Goal: Use online tool/utility

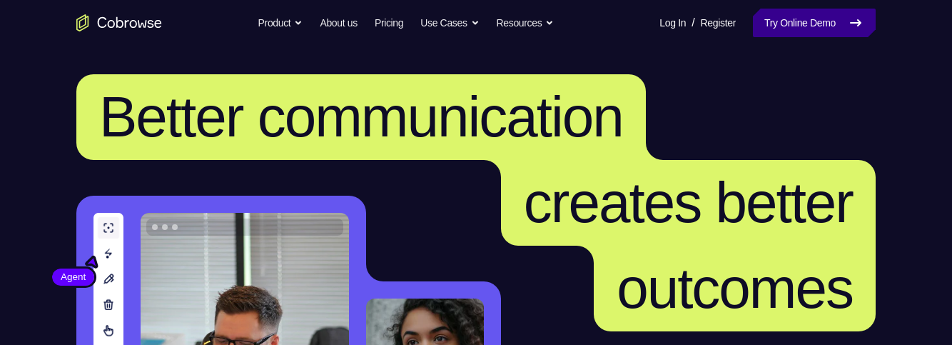
click at [795, 25] on link "Try Online Demo" at bounding box center [814, 23] width 123 height 29
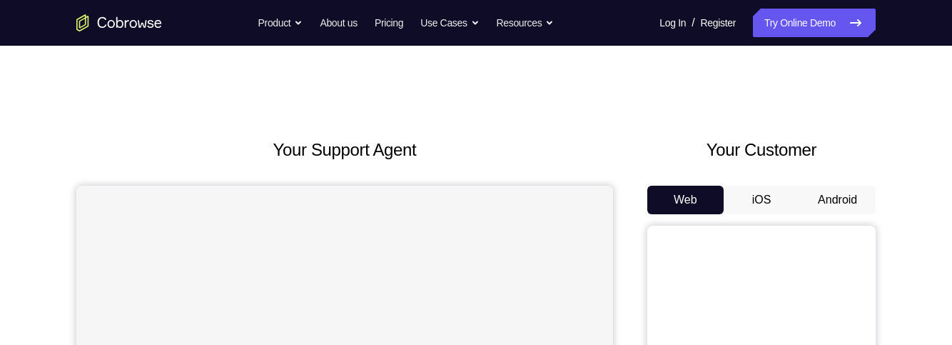
click at [841, 201] on button "Android" at bounding box center [837, 200] width 76 height 29
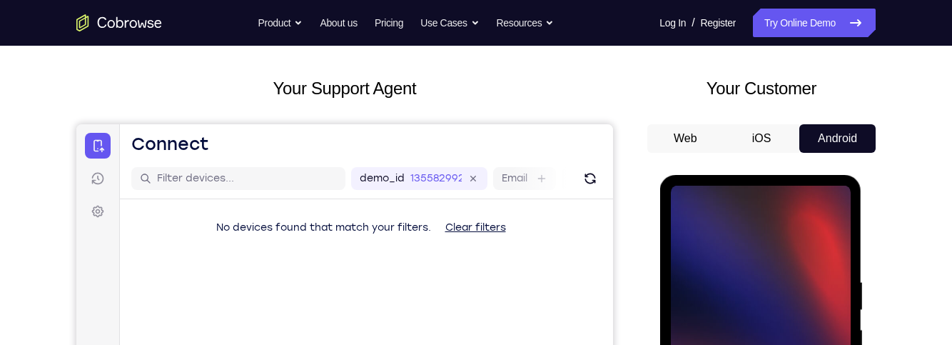
scroll to position [55, 0]
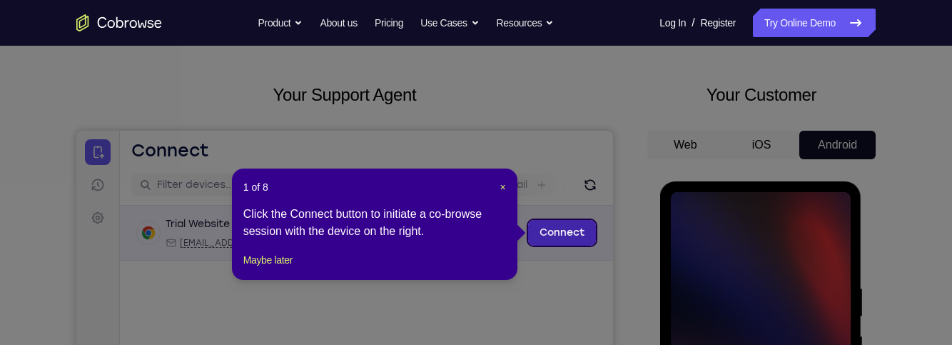
click at [579, 238] on link "Connect" at bounding box center [562, 233] width 68 height 26
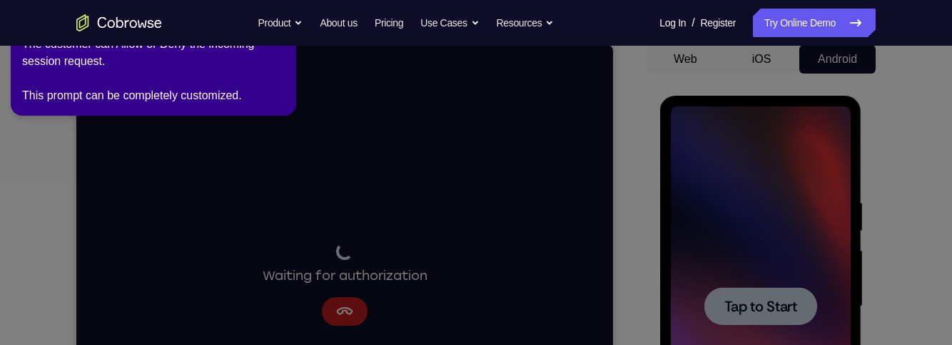
scroll to position [139, 0]
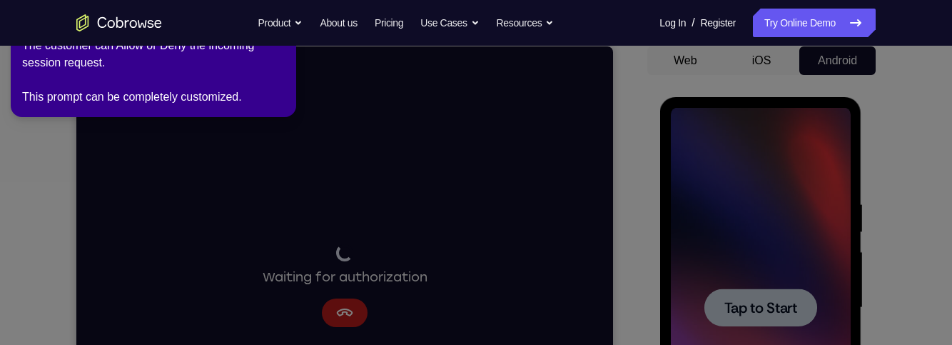
click at [212, 82] on div "The customer can Allow or Deny the incoming session request. This prompt can be…" at bounding box center [153, 71] width 263 height 69
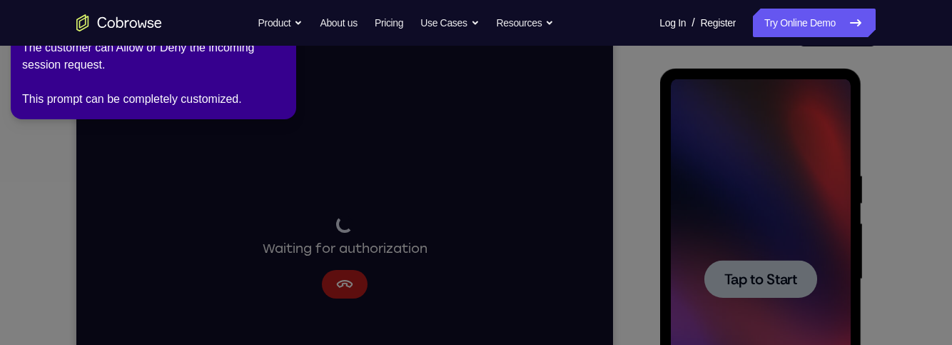
scroll to position [170, 0]
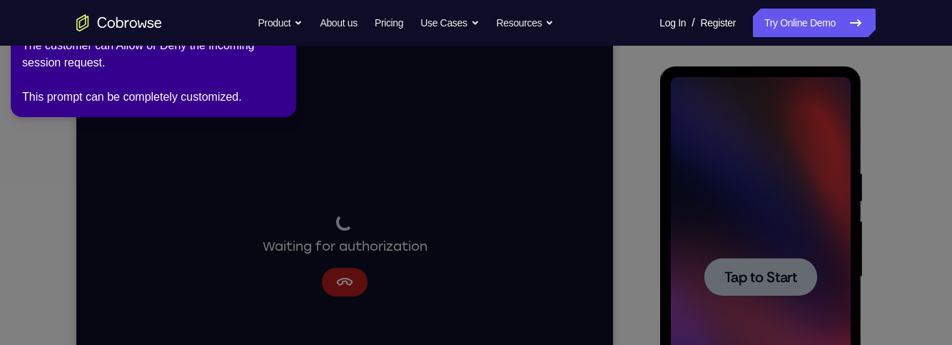
click at [748, 252] on icon at bounding box center [473, 169] width 958 height 350
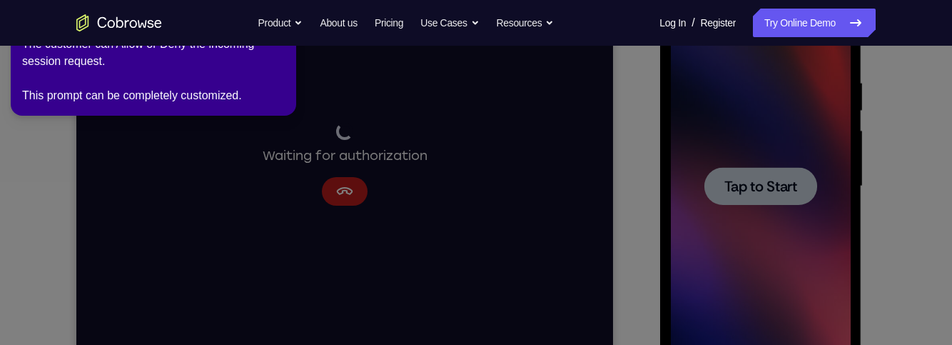
scroll to position [258, 0]
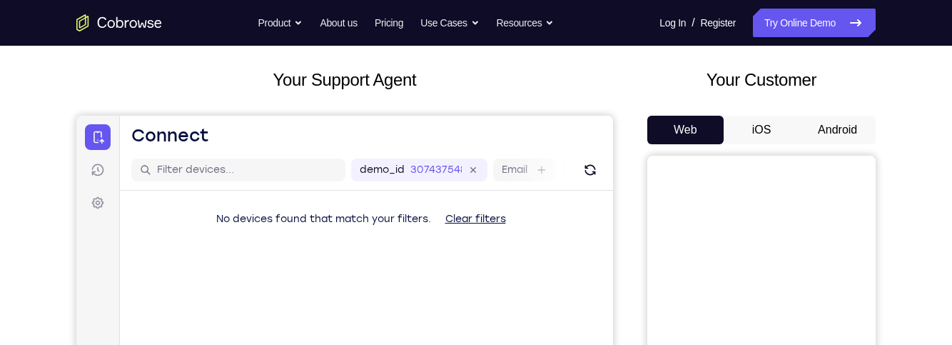
click at [853, 133] on button "Android" at bounding box center [837, 130] width 76 height 29
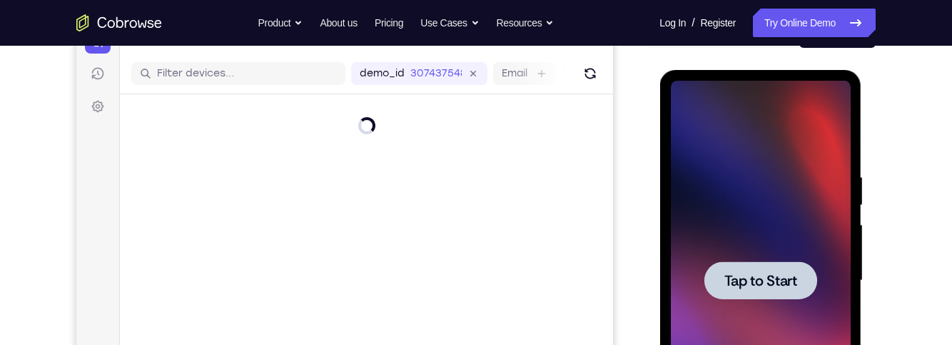
scroll to position [230, 0]
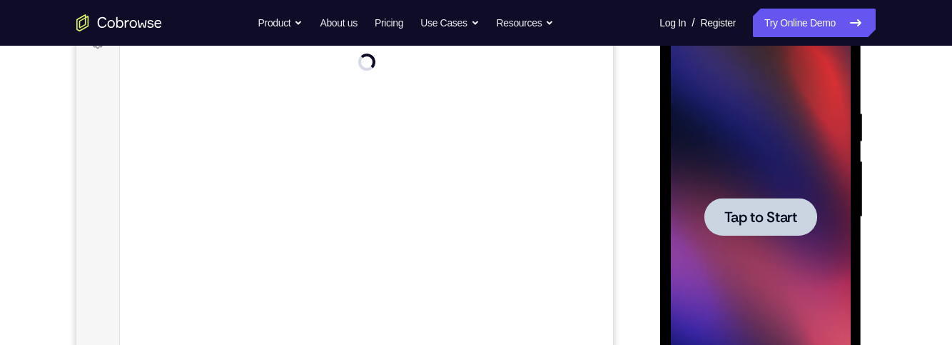
click at [813, 233] on div at bounding box center [760, 217] width 113 height 38
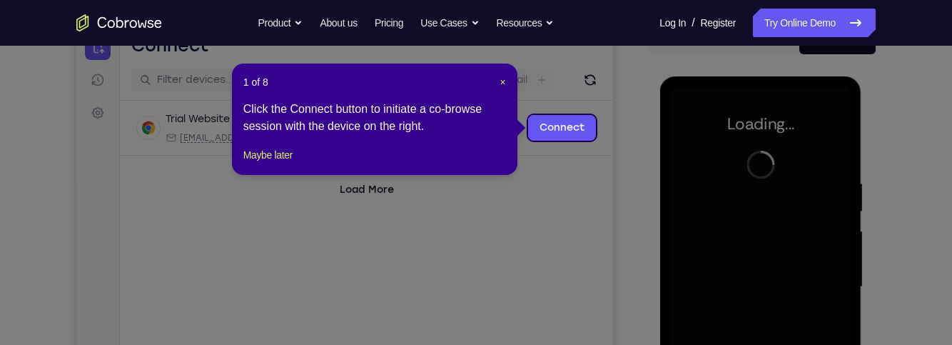
scroll to position [161, 0]
click at [259, 163] on button "Maybe later" at bounding box center [267, 154] width 49 height 17
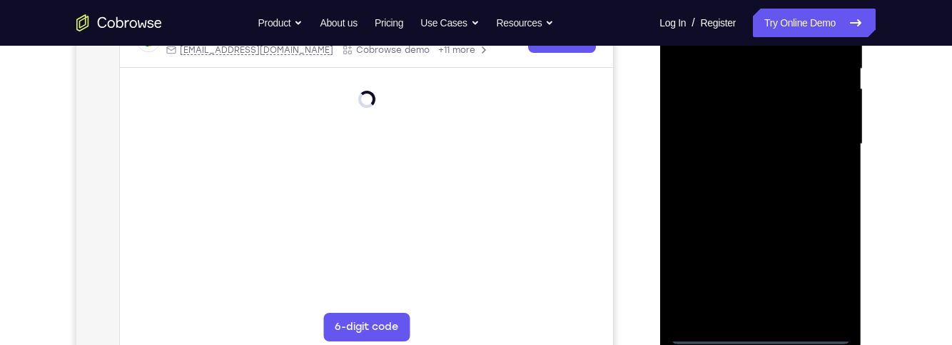
scroll to position [378, 0]
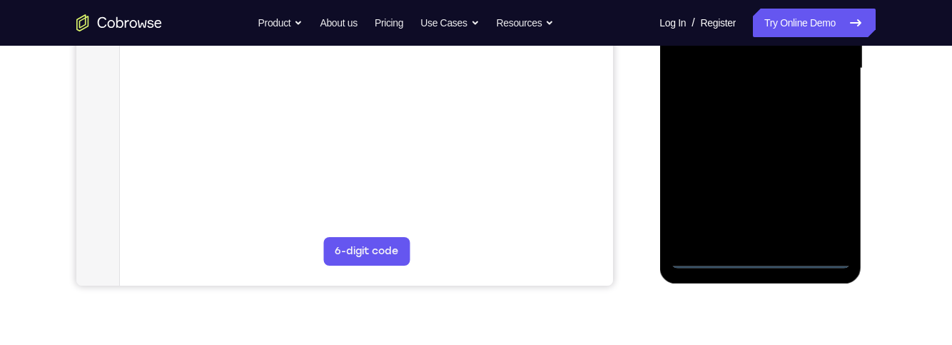
click at [769, 260] on div at bounding box center [760, 69] width 180 height 400
click at [772, 258] on div at bounding box center [760, 69] width 180 height 400
click at [830, 195] on div at bounding box center [760, 69] width 180 height 400
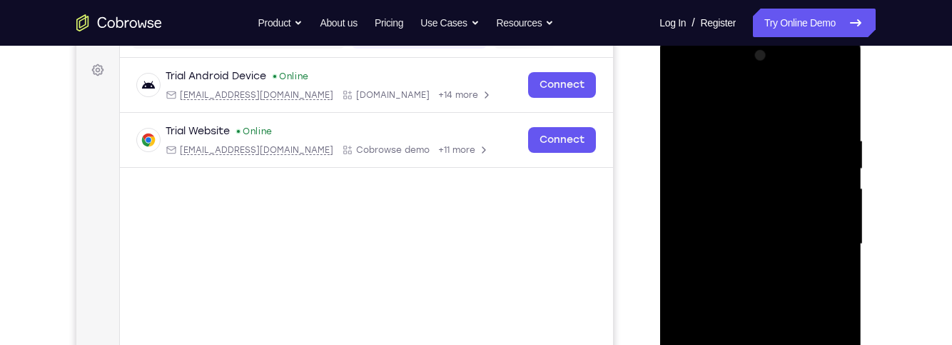
scroll to position [171, 0]
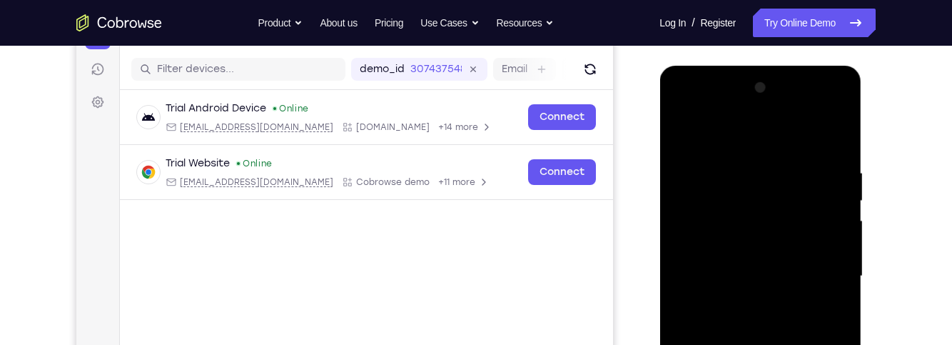
click at [782, 138] on div at bounding box center [760, 276] width 180 height 400
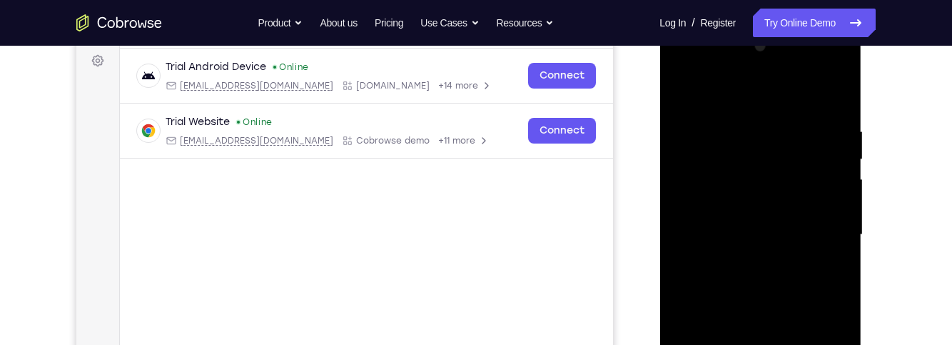
scroll to position [213, 0]
click at [732, 86] on div at bounding box center [760, 234] width 180 height 400
click at [816, 220] on div at bounding box center [760, 234] width 180 height 400
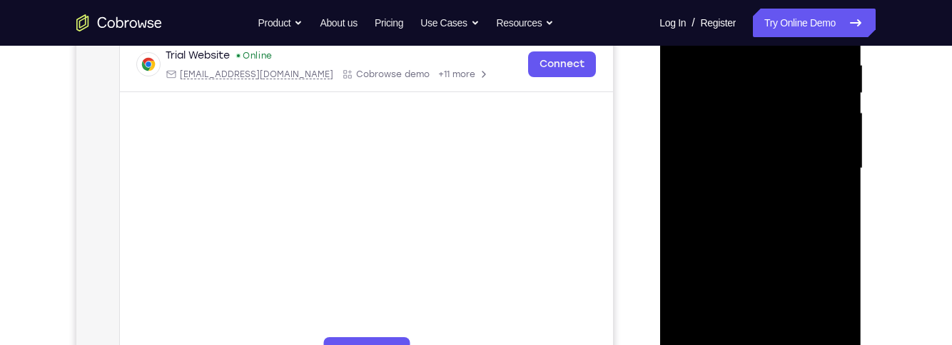
scroll to position [371, 0]
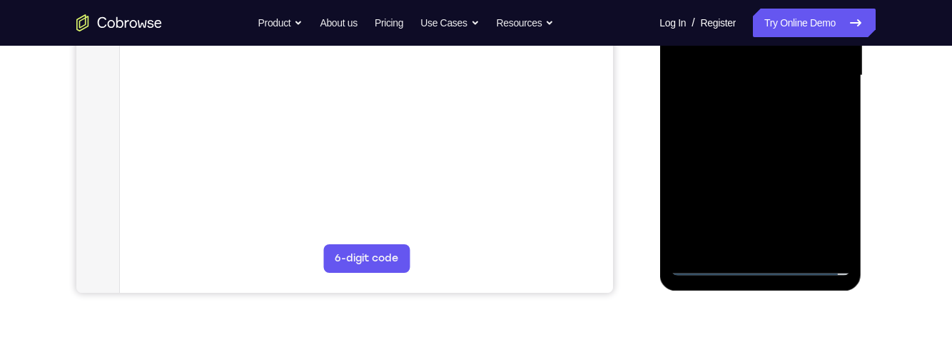
click at [750, 245] on div at bounding box center [760, 76] width 180 height 400
click at [821, 68] on div at bounding box center [760, 76] width 180 height 400
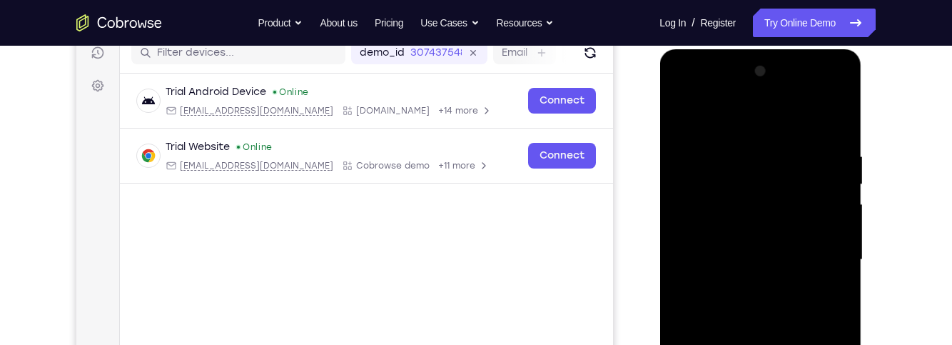
scroll to position [186, 0]
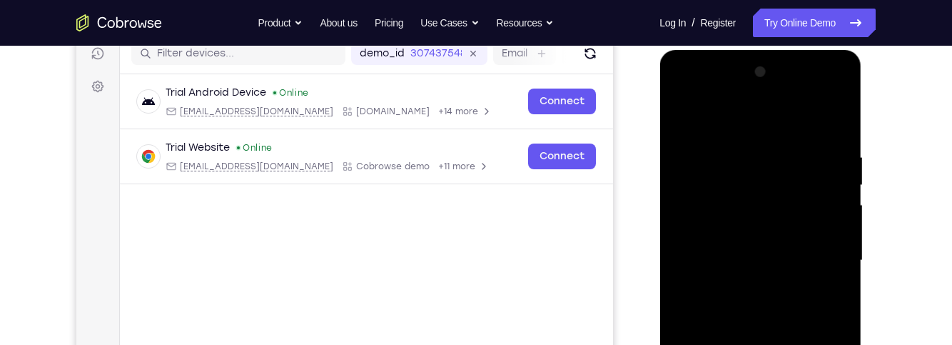
click at [774, 228] on div at bounding box center [760, 261] width 180 height 400
click at [821, 266] on div at bounding box center [760, 261] width 180 height 400
click at [823, 307] on div at bounding box center [760, 261] width 180 height 400
click at [829, 121] on div at bounding box center [760, 261] width 180 height 400
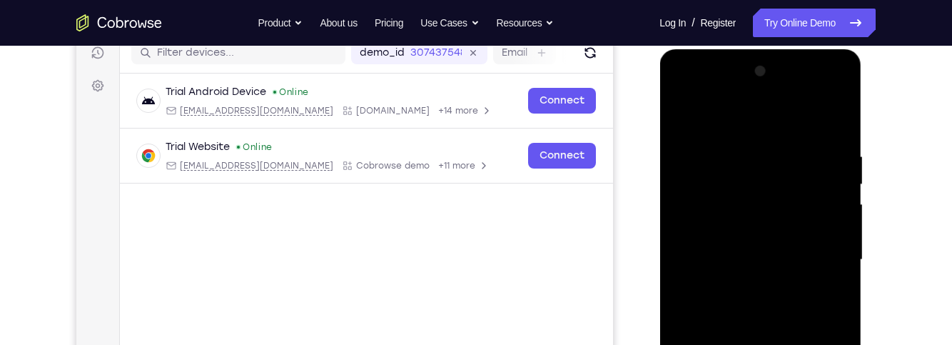
click at [812, 288] on div at bounding box center [760, 260] width 180 height 400
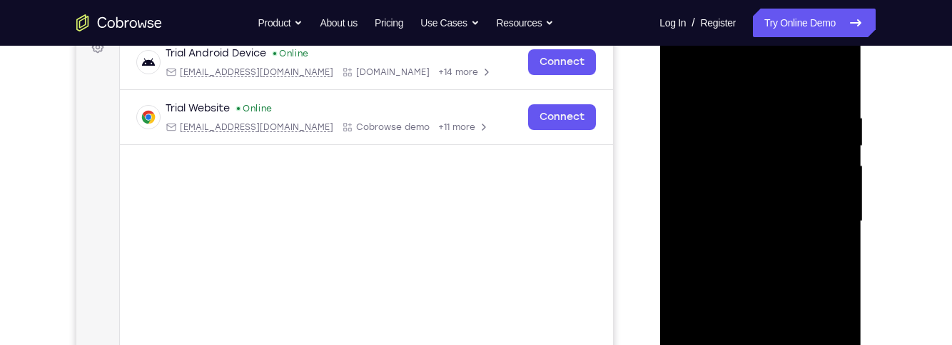
scroll to position [234, 0]
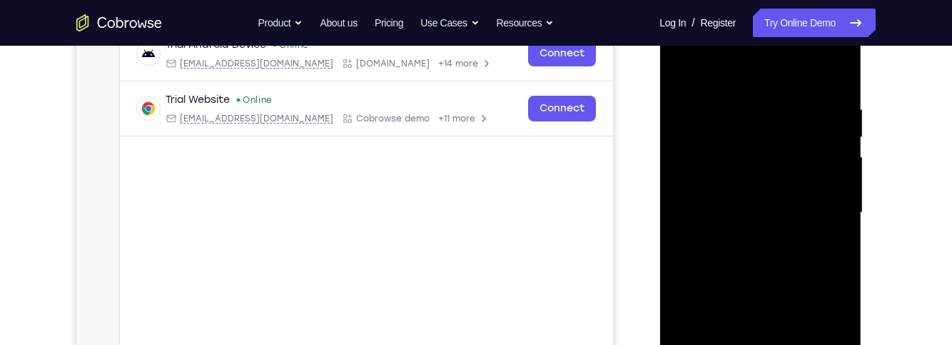
click at [823, 250] on div at bounding box center [760, 213] width 180 height 400
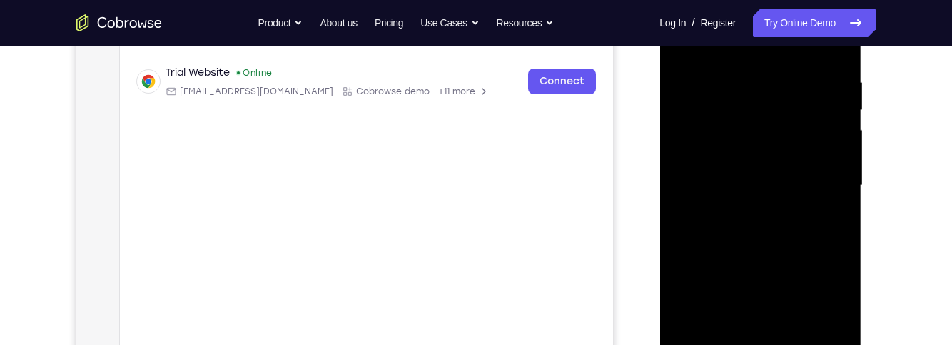
click at [841, 230] on div at bounding box center [760, 186] width 180 height 400
click at [693, 238] on div at bounding box center [760, 186] width 180 height 400
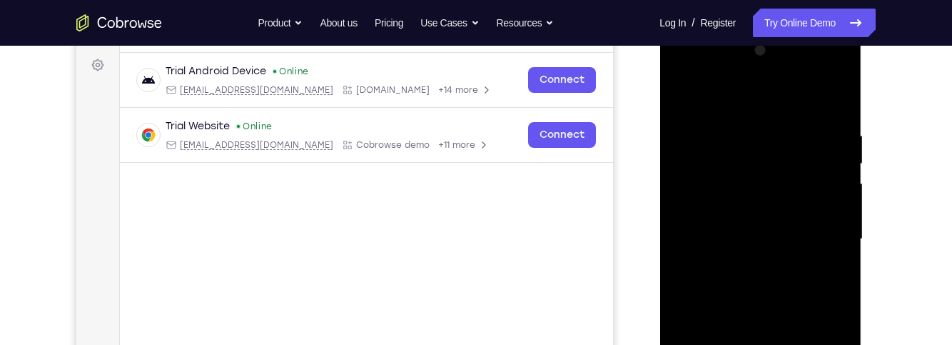
scroll to position [146, 0]
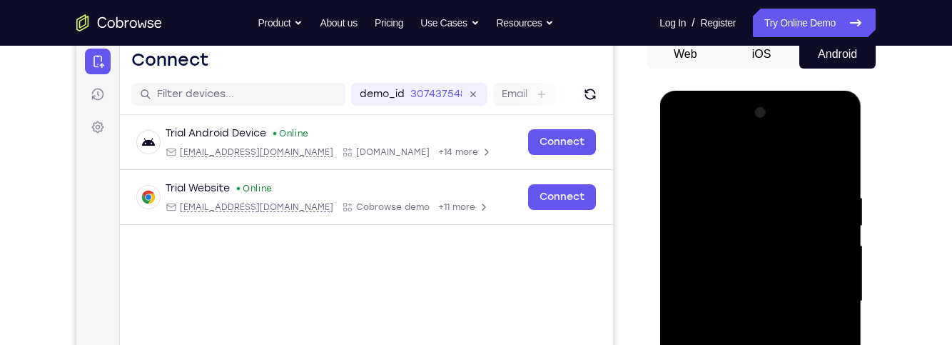
click at [686, 157] on div at bounding box center [760, 301] width 180 height 400
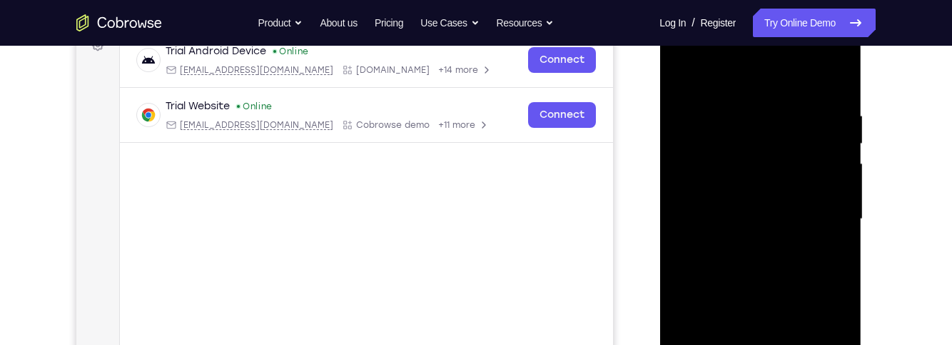
scroll to position [228, 0]
click at [692, 277] on div at bounding box center [760, 219] width 180 height 400
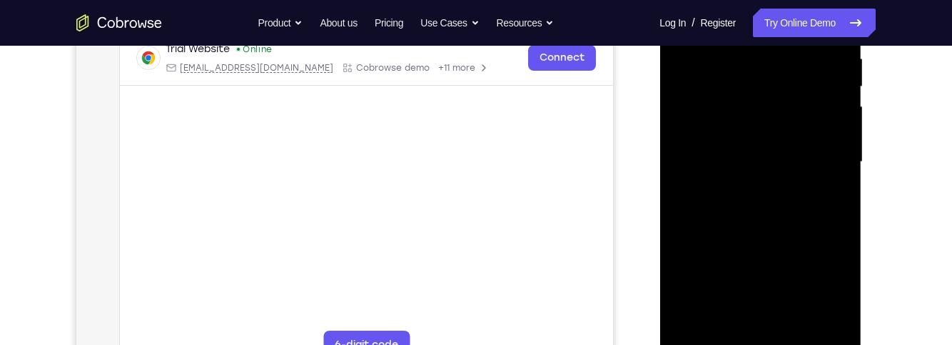
scroll to position [290, 0]
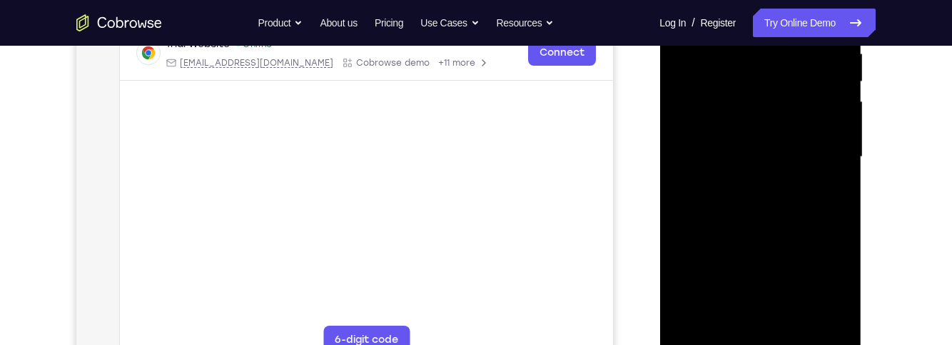
click at [728, 229] on div at bounding box center [760, 157] width 180 height 400
click at [727, 238] on div at bounding box center [760, 157] width 180 height 400
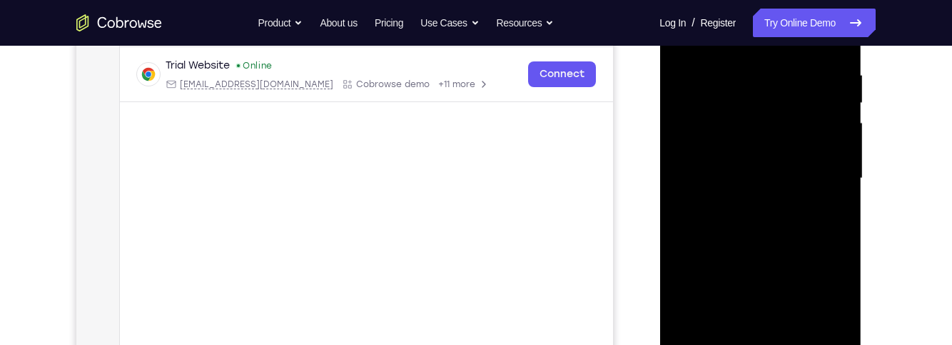
click at [716, 273] on div at bounding box center [760, 179] width 180 height 400
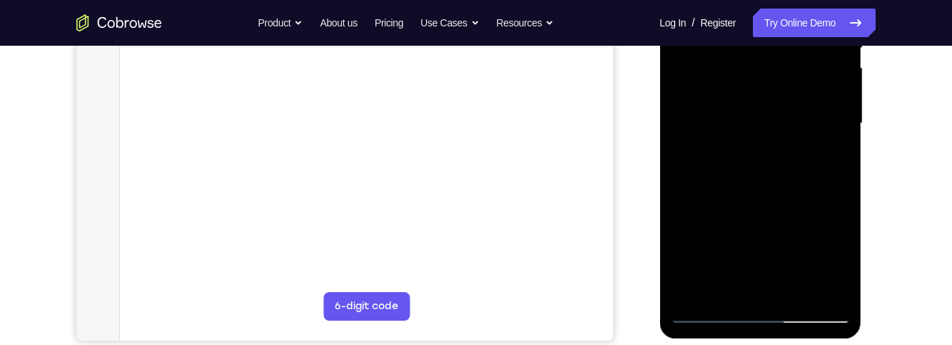
scroll to position [325, 0]
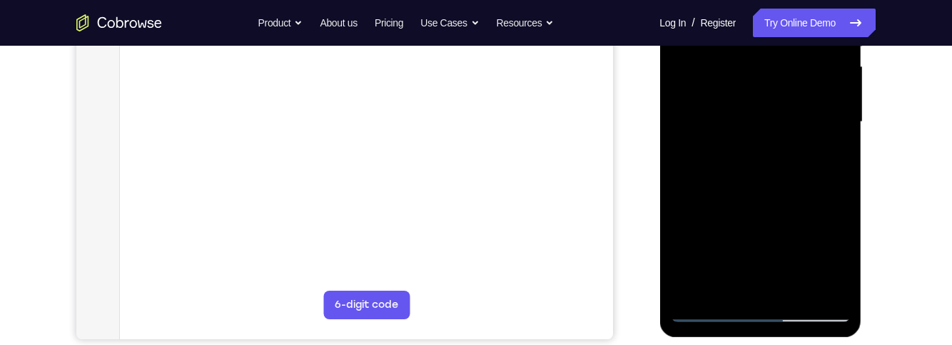
click at [816, 275] on div at bounding box center [760, 122] width 180 height 400
click at [825, 257] on div at bounding box center [760, 122] width 180 height 400
click at [819, 136] on div at bounding box center [760, 122] width 180 height 400
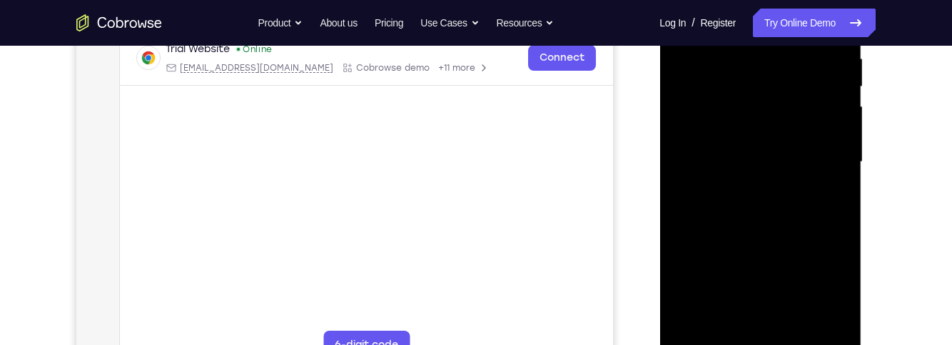
scroll to position [334, 0]
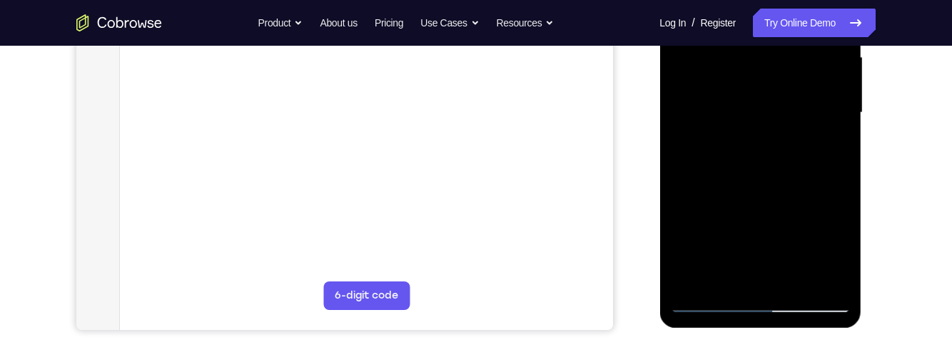
click at [768, 199] on div at bounding box center [760, 113] width 180 height 400
click at [759, 196] on div at bounding box center [760, 113] width 180 height 400
click at [761, 201] on div at bounding box center [760, 113] width 180 height 400
click at [721, 197] on div at bounding box center [760, 113] width 180 height 400
click at [721, 208] on div at bounding box center [760, 113] width 180 height 400
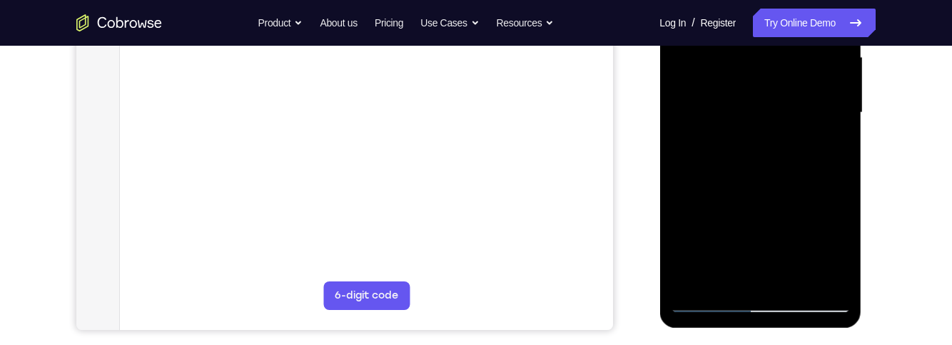
click at [806, 268] on div at bounding box center [760, 113] width 180 height 400
click at [842, 189] on div at bounding box center [760, 113] width 180 height 400
click at [849, 191] on div at bounding box center [760, 114] width 202 height 425
click at [839, 198] on div at bounding box center [760, 113] width 180 height 400
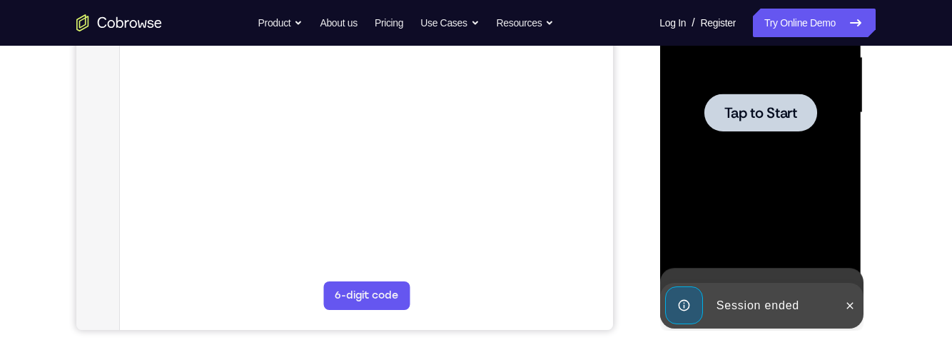
scroll to position [379, 0]
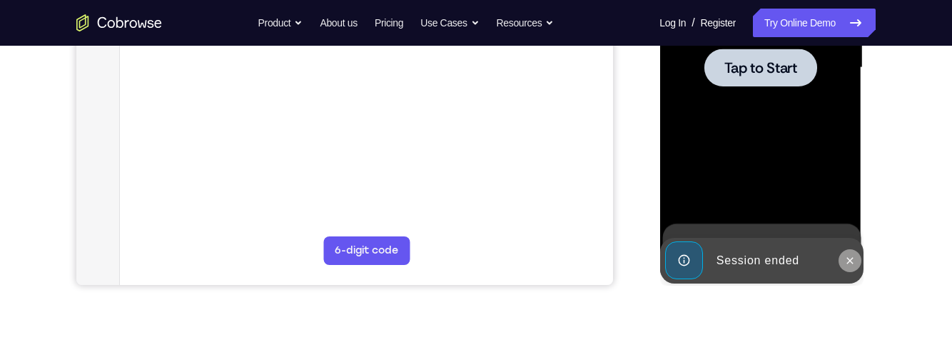
click at [850, 268] on button at bounding box center [849, 260] width 23 height 23
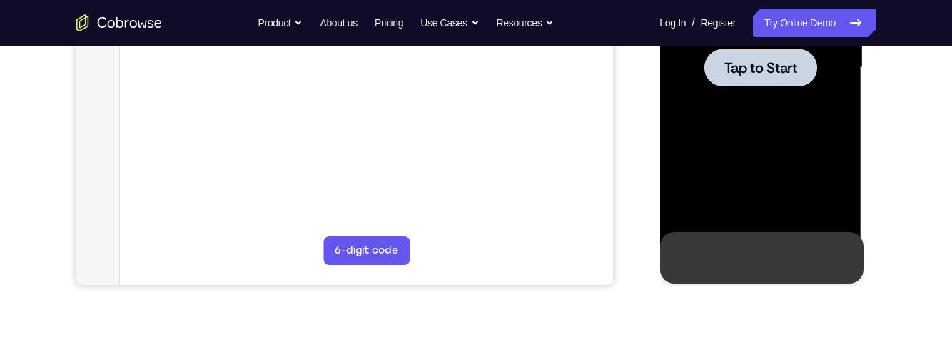
click at [852, 254] on icon at bounding box center [848, 257] width 11 height 11
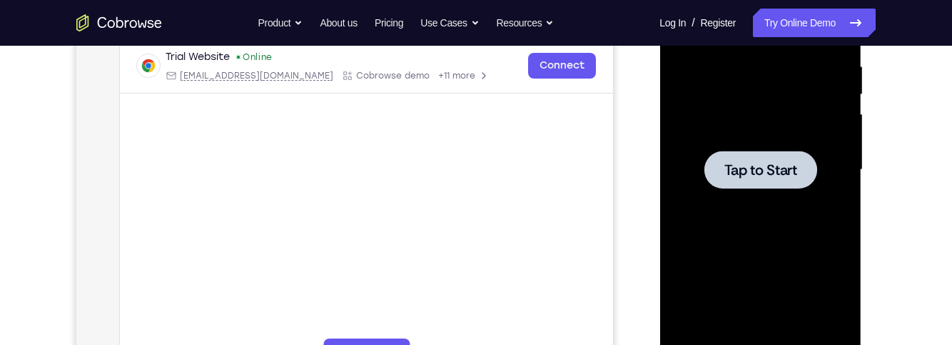
scroll to position [275, 0]
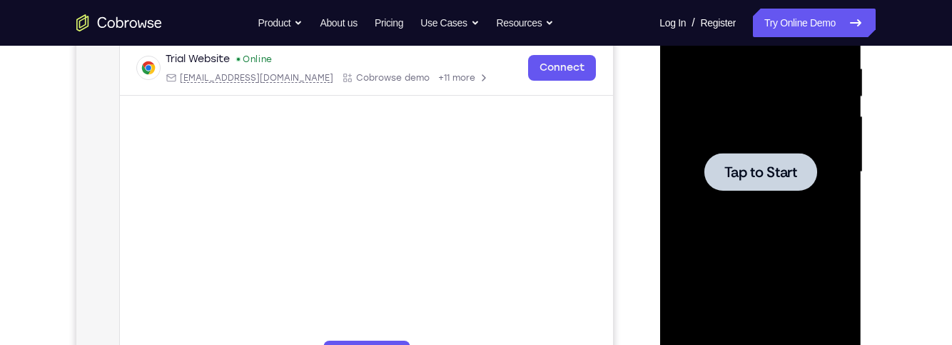
click at [815, 229] on div at bounding box center [760, 172] width 180 height 400
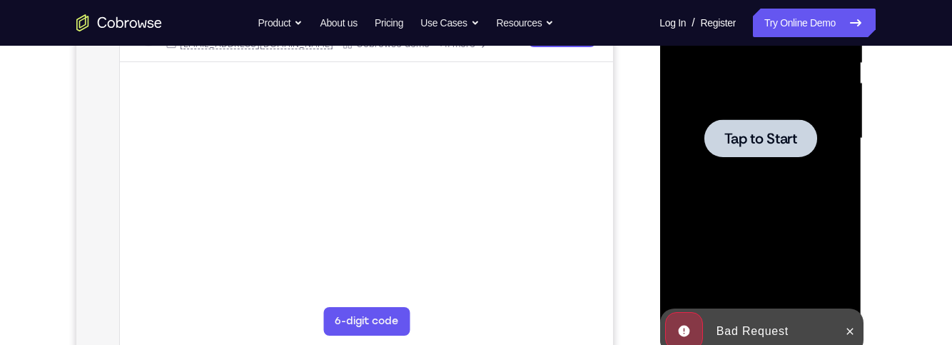
scroll to position [320, 0]
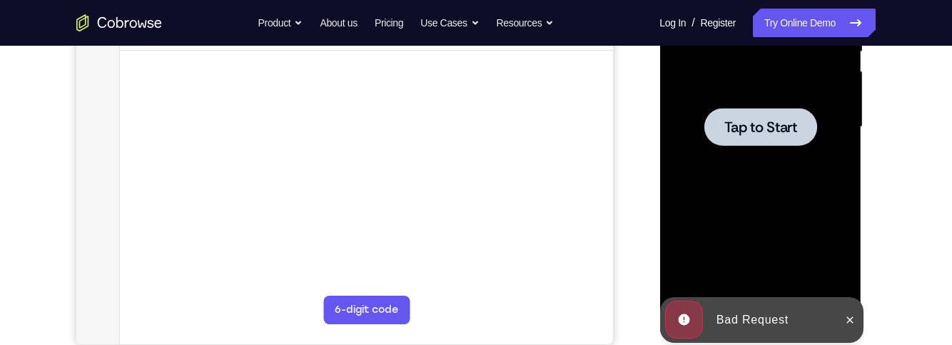
click at [817, 241] on div at bounding box center [760, 127] width 180 height 400
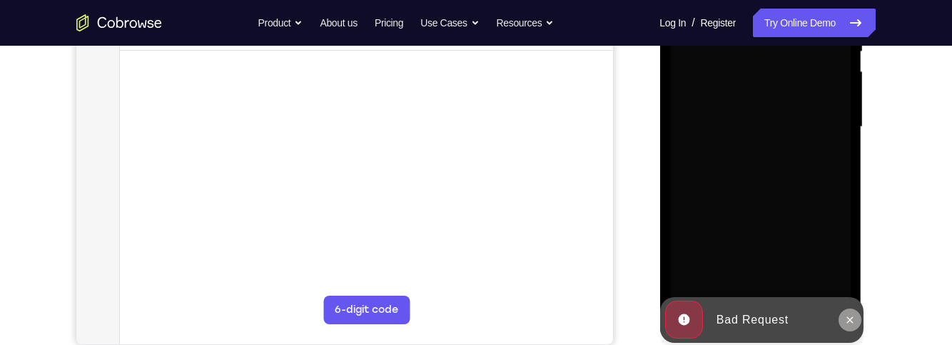
click at [852, 319] on icon at bounding box center [848, 319] width 11 height 11
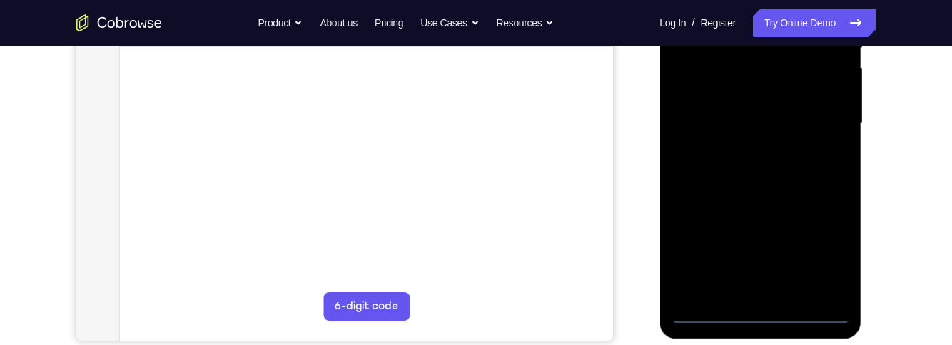
scroll to position [308, 0]
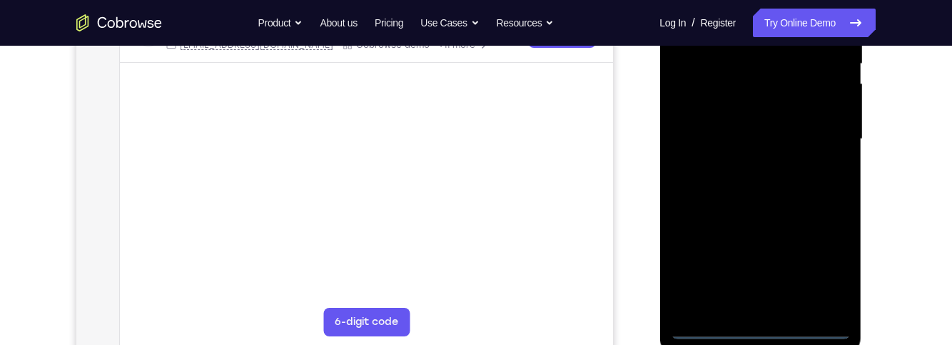
click at [762, 325] on div at bounding box center [760, 139] width 180 height 400
click at [764, 328] on div at bounding box center [760, 139] width 180 height 400
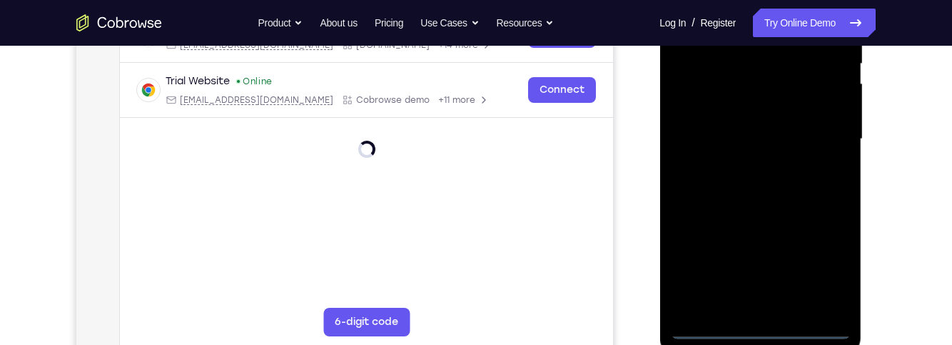
scroll to position [309, 0]
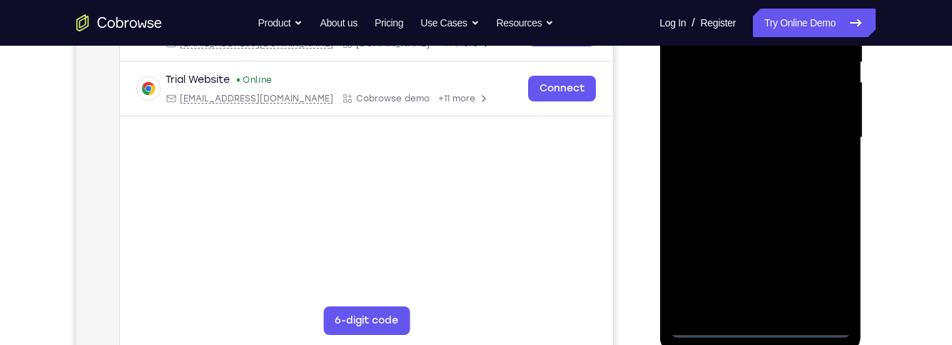
click at [826, 268] on div at bounding box center [760, 138] width 180 height 400
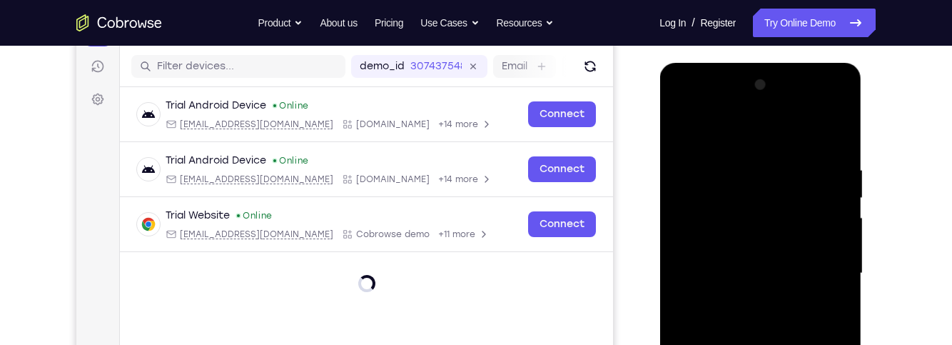
scroll to position [126, 0]
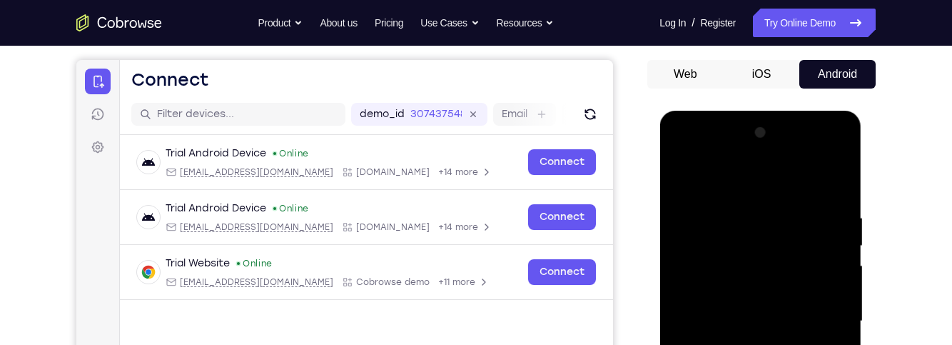
click at [774, 183] on div at bounding box center [760, 321] width 180 height 400
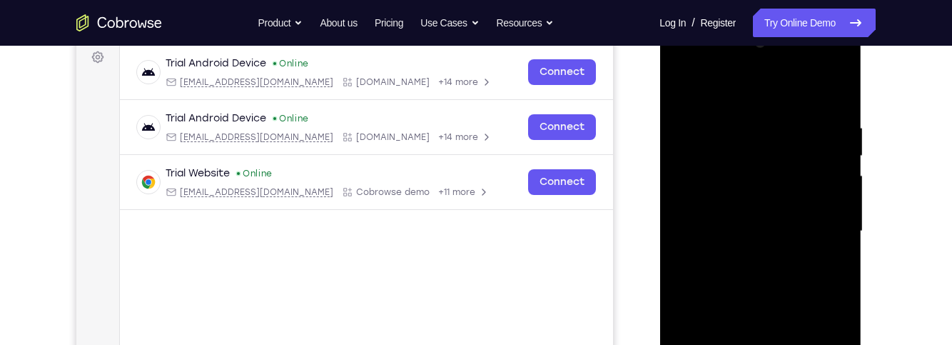
scroll to position [214, 0]
click at [827, 225] on div at bounding box center [760, 233] width 180 height 400
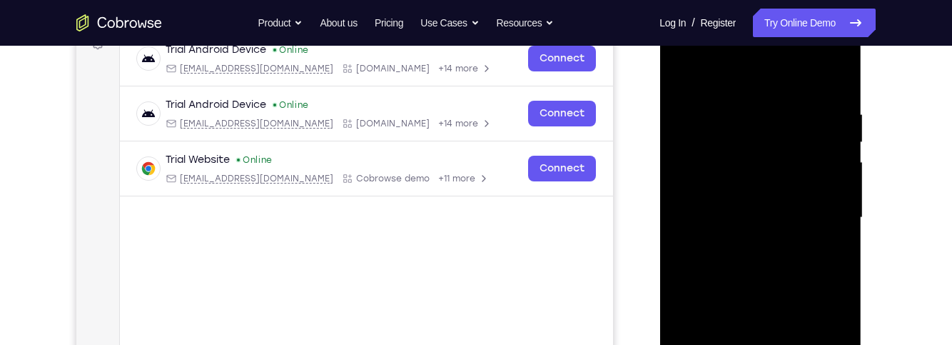
scroll to position [230, 0]
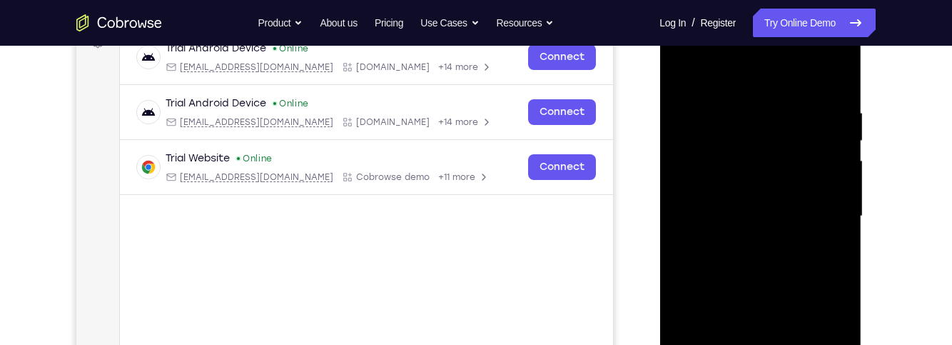
click at [750, 245] on div at bounding box center [760, 216] width 180 height 400
click at [826, 196] on div at bounding box center [760, 216] width 180 height 400
click at [786, 186] on div at bounding box center [760, 216] width 180 height 400
click at [809, 220] on div at bounding box center [760, 216] width 180 height 400
click at [821, 259] on div at bounding box center [760, 216] width 180 height 400
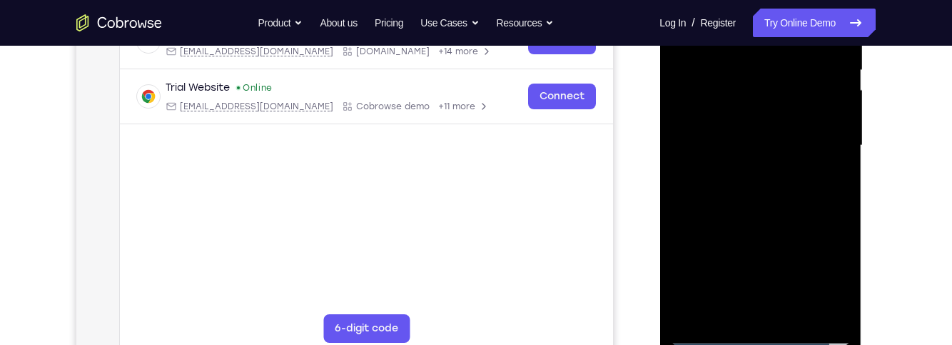
click at [822, 179] on div at bounding box center [760, 146] width 180 height 400
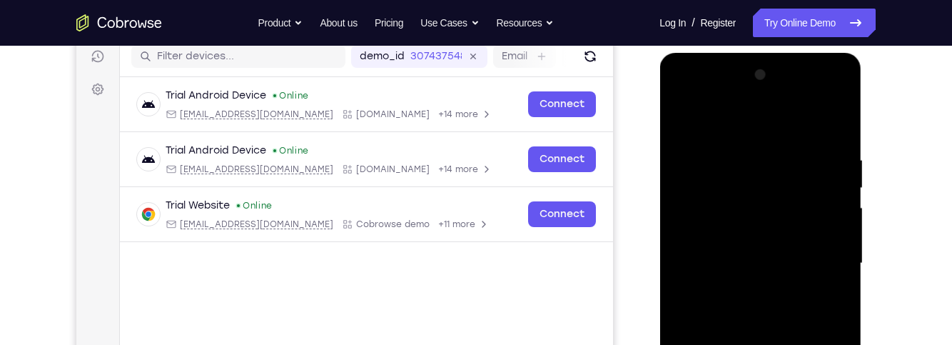
scroll to position [182, 0]
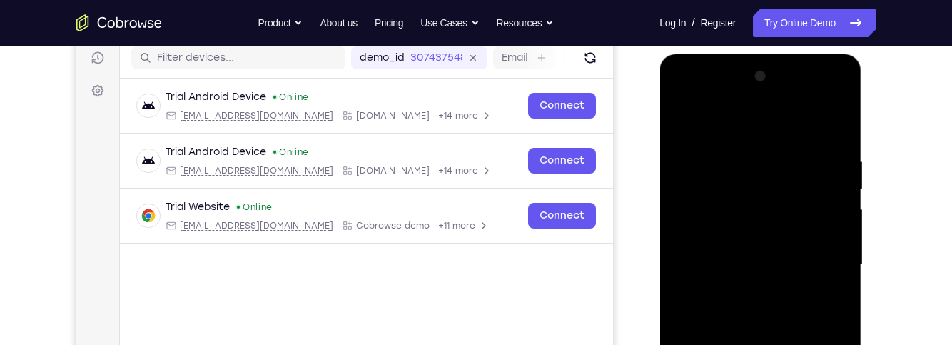
click at [832, 123] on div at bounding box center [760, 265] width 180 height 400
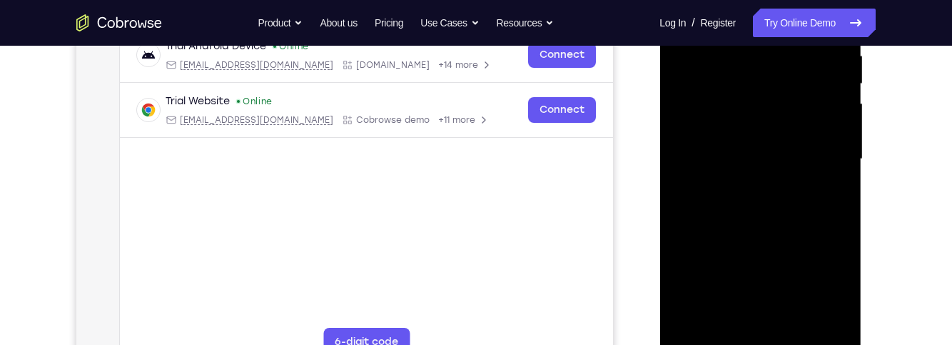
scroll to position [313, 0]
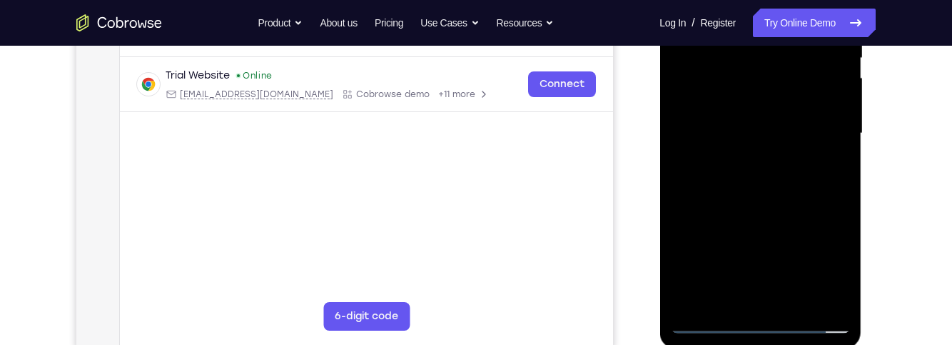
click at [826, 174] on div at bounding box center [760, 134] width 180 height 400
click at [696, 217] on div at bounding box center [760, 134] width 180 height 400
click at [699, 202] on div at bounding box center [760, 134] width 180 height 400
click at [832, 295] on div at bounding box center [760, 134] width 180 height 400
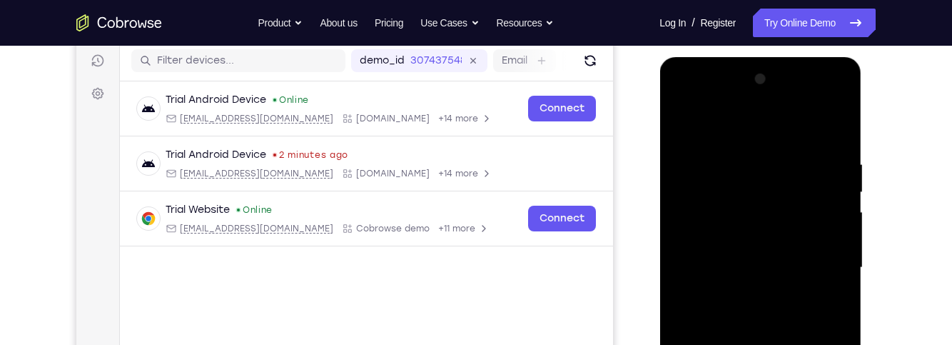
scroll to position [176, 0]
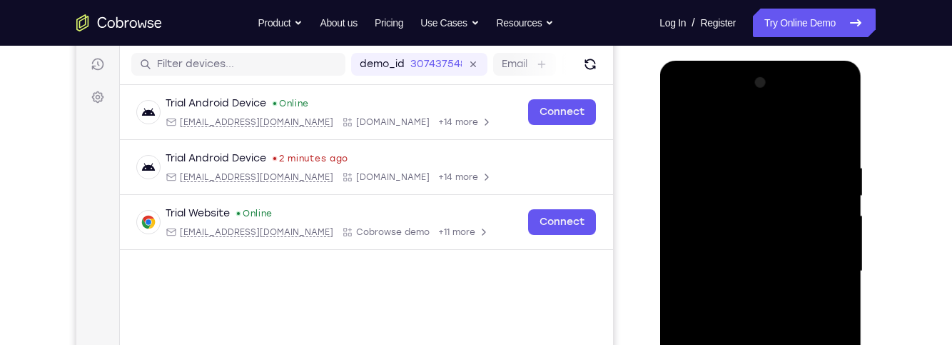
click at [689, 128] on div at bounding box center [760, 271] width 180 height 400
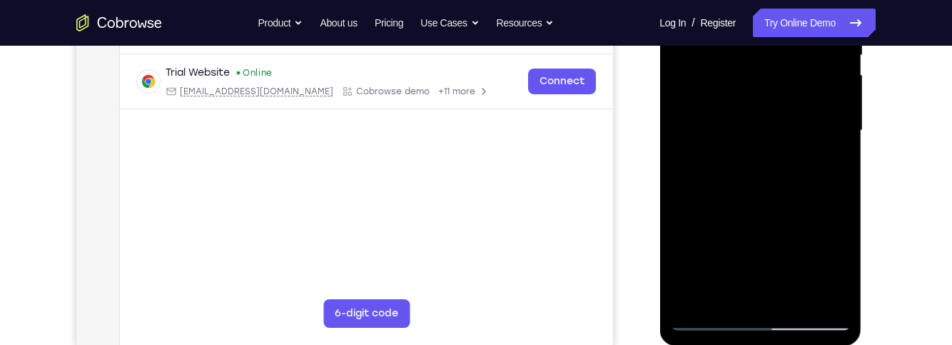
scroll to position [325, 0]
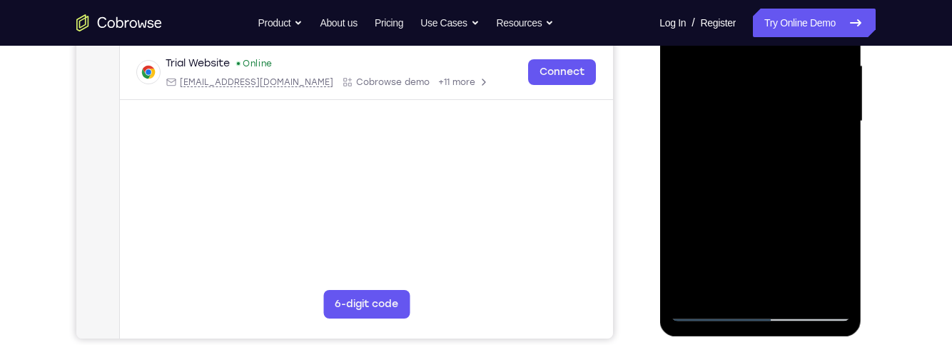
click at [713, 313] on div at bounding box center [760, 122] width 180 height 400
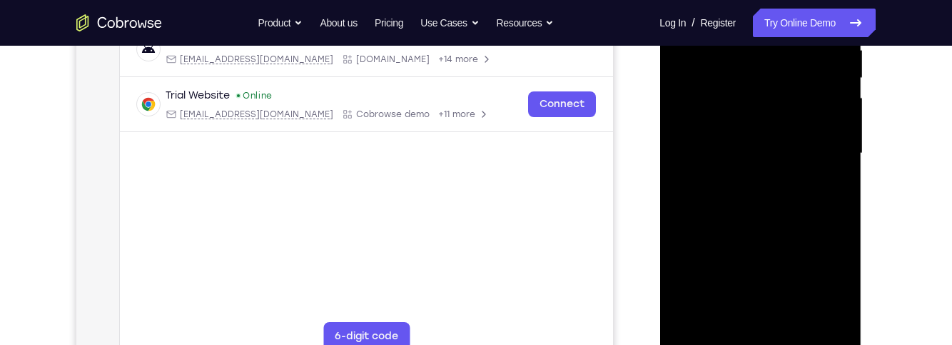
click at [791, 232] on div at bounding box center [760, 154] width 180 height 400
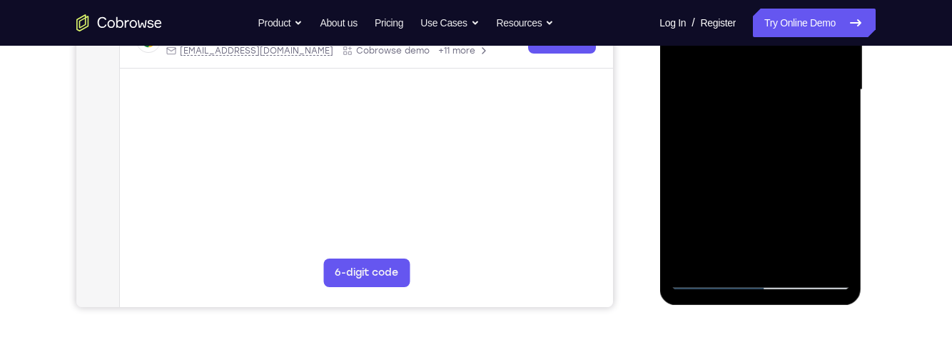
scroll to position [358, 0]
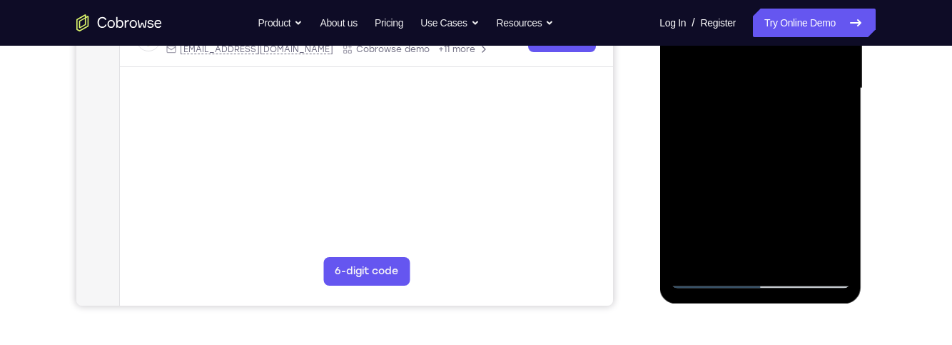
click at [690, 260] on div at bounding box center [760, 89] width 180 height 400
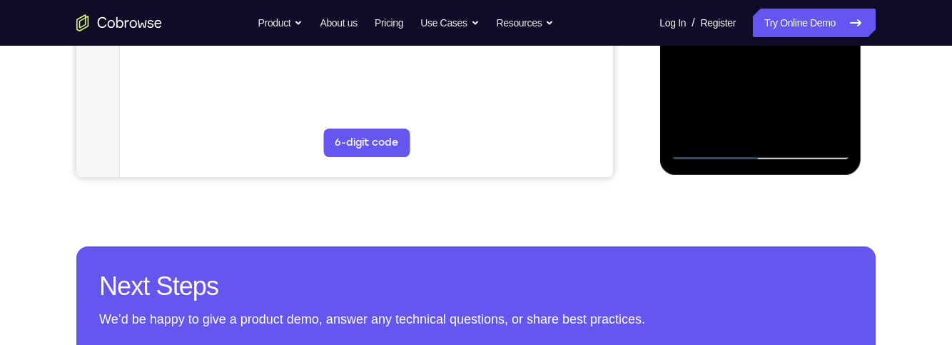
scroll to position [488, 0]
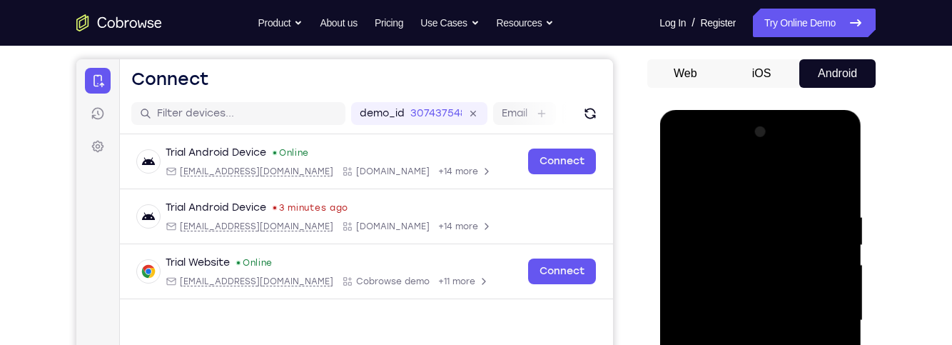
scroll to position [127, 0]
click at [812, 174] on div at bounding box center [760, 320] width 180 height 400
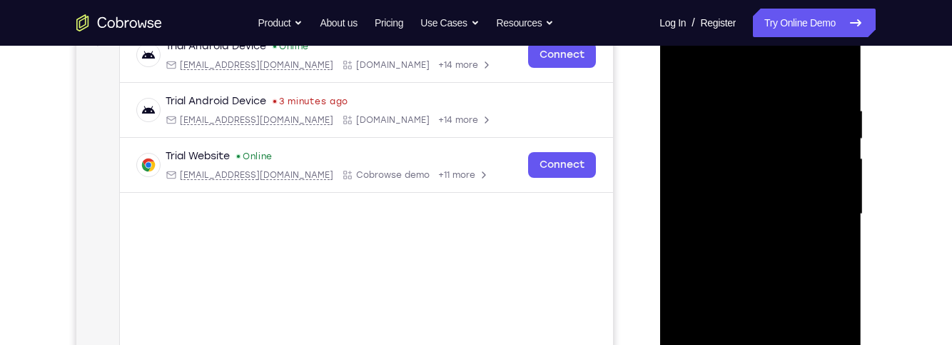
scroll to position [232, 0]
click at [809, 102] on div at bounding box center [760, 215] width 180 height 400
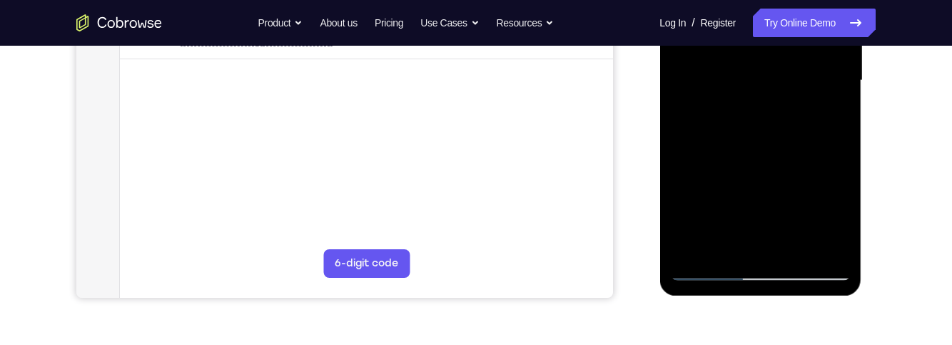
scroll to position [367, 0]
click at [724, 84] on div at bounding box center [760, 80] width 180 height 400
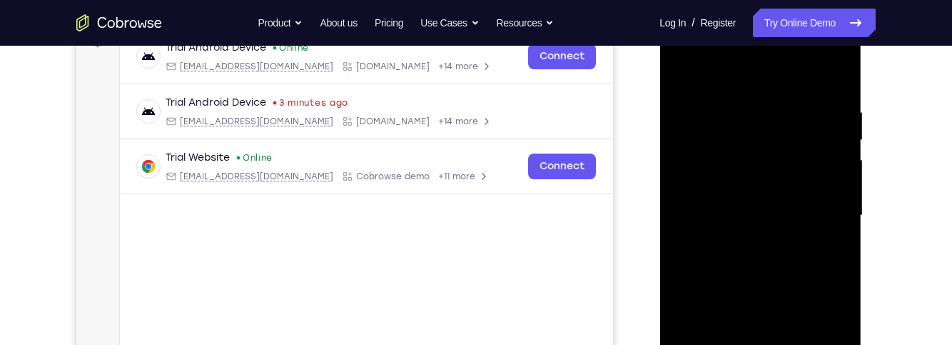
scroll to position [230, 0]
click at [688, 78] on div at bounding box center [760, 216] width 180 height 400
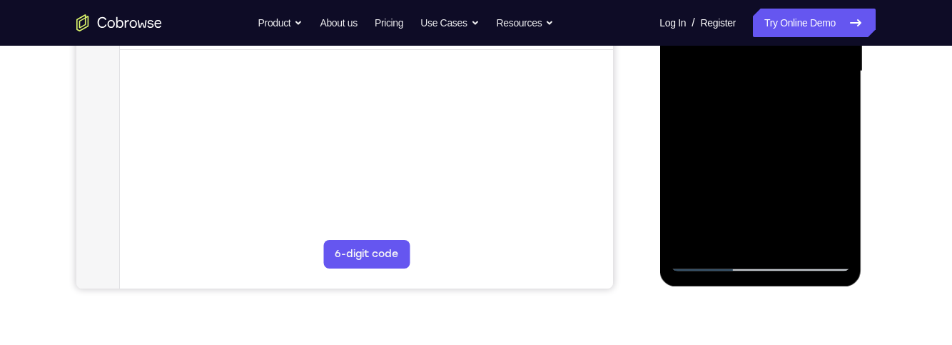
scroll to position [380, 0]
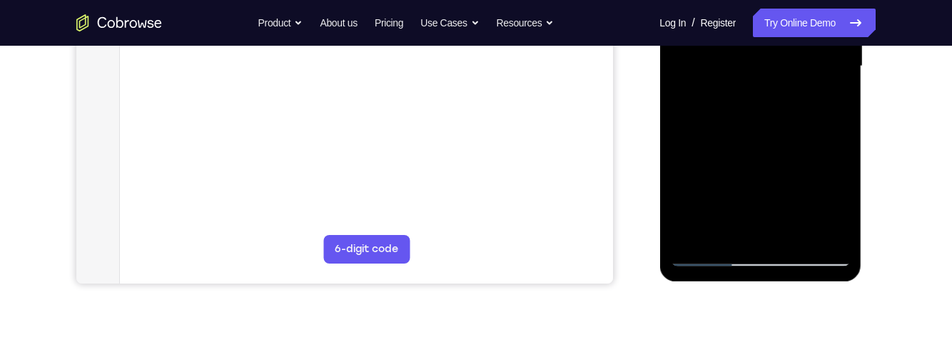
click at [744, 155] on div at bounding box center [760, 67] width 180 height 400
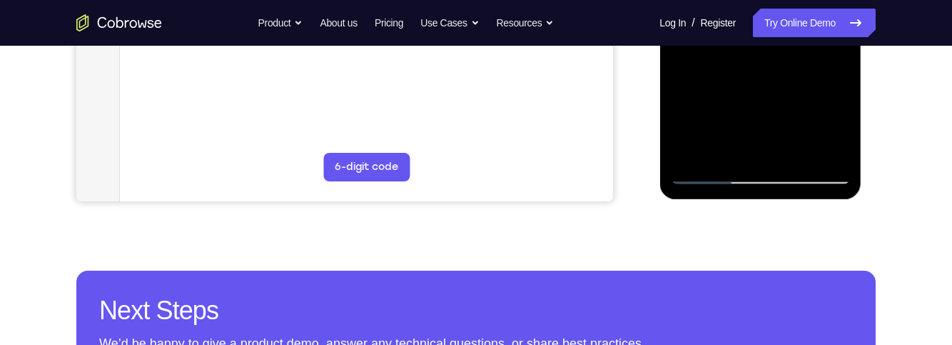
scroll to position [465, 0]
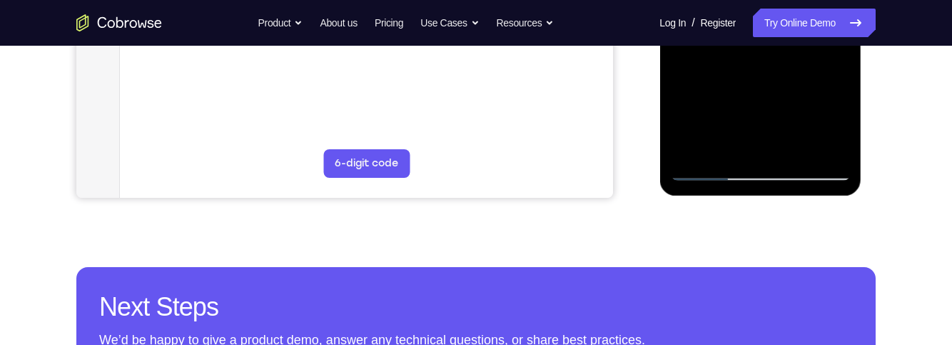
scroll to position [462, 0]
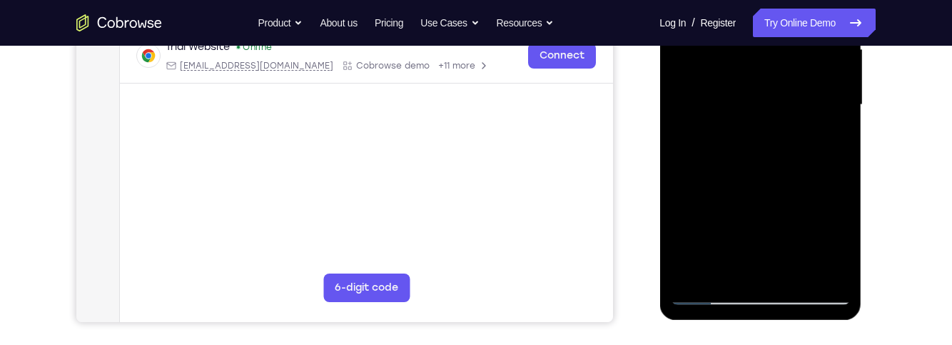
scroll to position [343, 0]
click at [731, 283] on div at bounding box center [760, 104] width 180 height 400
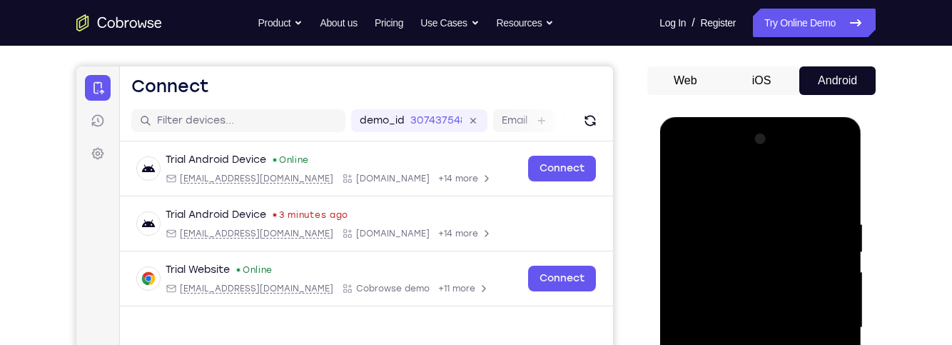
scroll to position [118, 0]
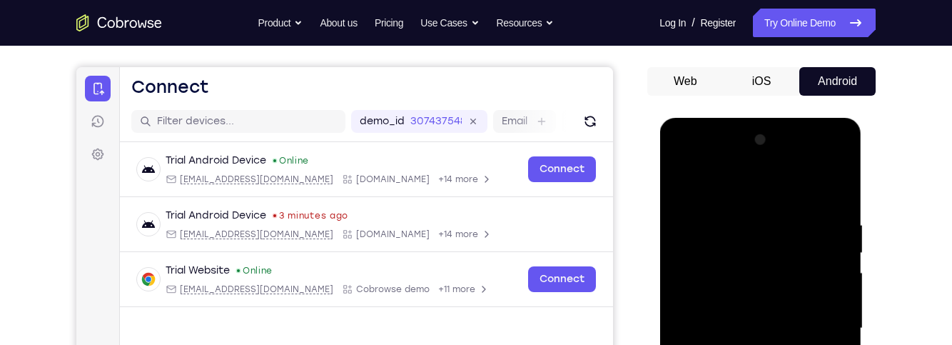
click at [704, 184] on div at bounding box center [760, 328] width 180 height 400
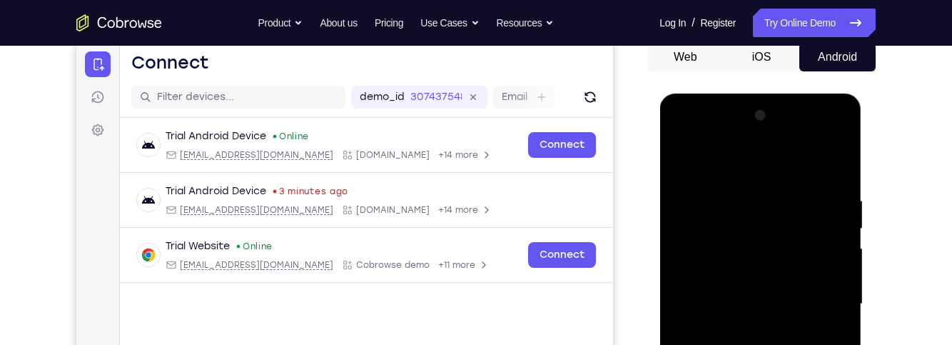
click at [729, 180] on div at bounding box center [760, 304] width 180 height 400
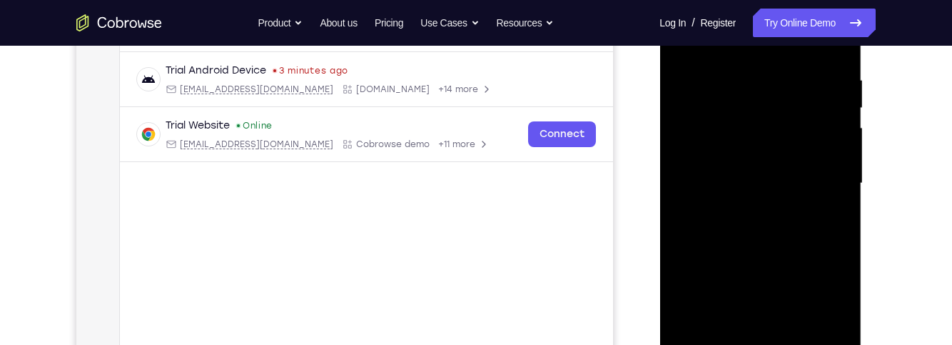
scroll to position [266, 0]
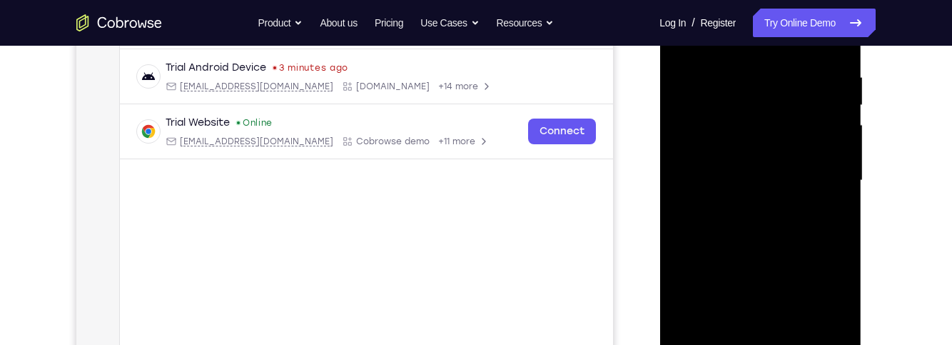
click at [826, 269] on div at bounding box center [760, 181] width 180 height 400
click at [841, 221] on div at bounding box center [760, 179] width 180 height 400
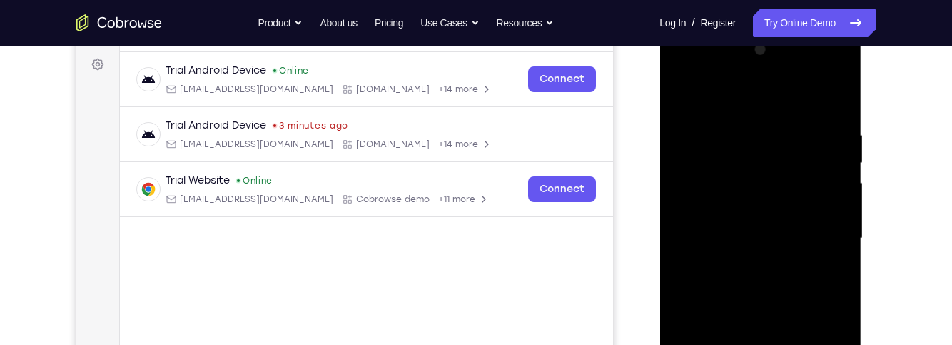
click at [679, 92] on div at bounding box center [760, 239] width 180 height 400
click at [697, 135] on div at bounding box center [760, 239] width 180 height 400
click at [836, 266] on div at bounding box center [760, 239] width 180 height 400
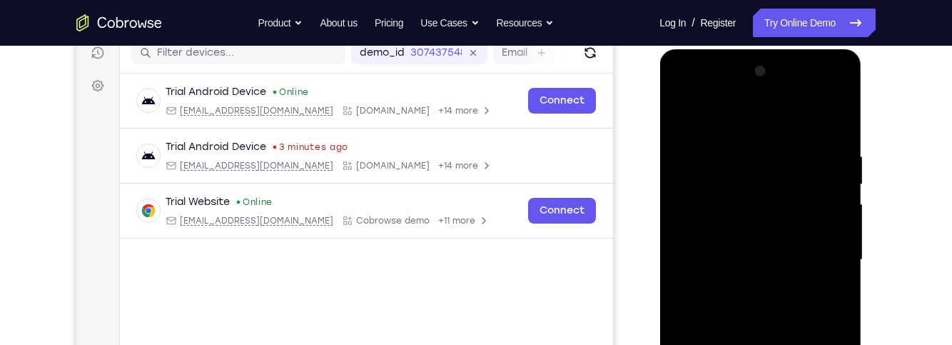
scroll to position [185, 0]
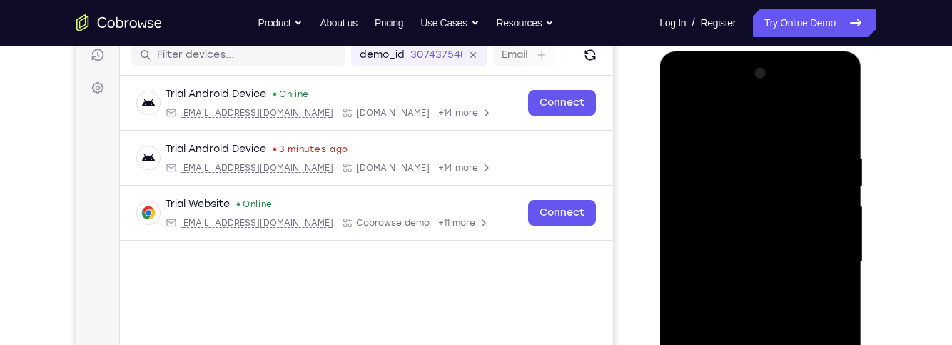
click at [683, 117] on div at bounding box center [760, 262] width 180 height 400
click at [811, 112] on div at bounding box center [760, 262] width 180 height 400
click at [814, 109] on div at bounding box center [760, 262] width 180 height 400
click at [815, 111] on div at bounding box center [760, 262] width 180 height 400
click at [700, 317] on div at bounding box center [760, 262] width 180 height 400
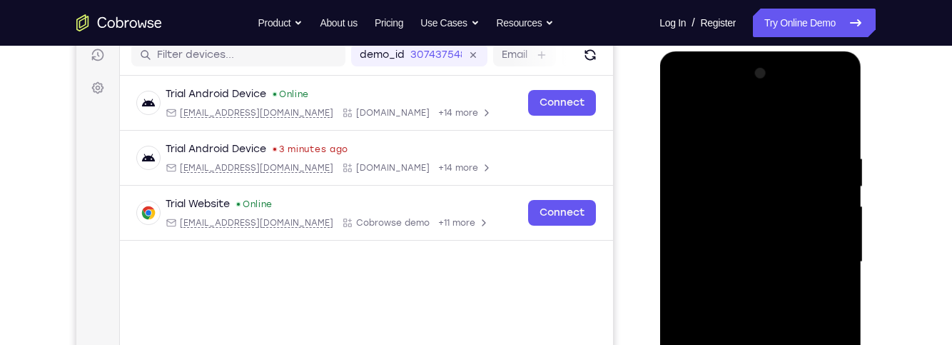
click at [691, 303] on div at bounding box center [760, 262] width 180 height 400
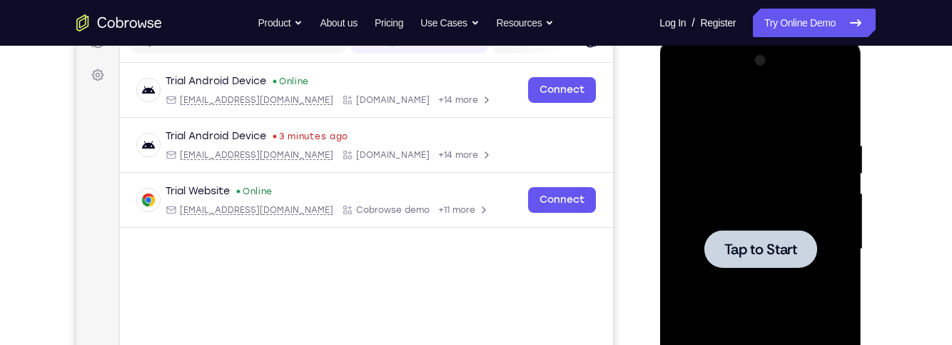
scroll to position [200, 0]
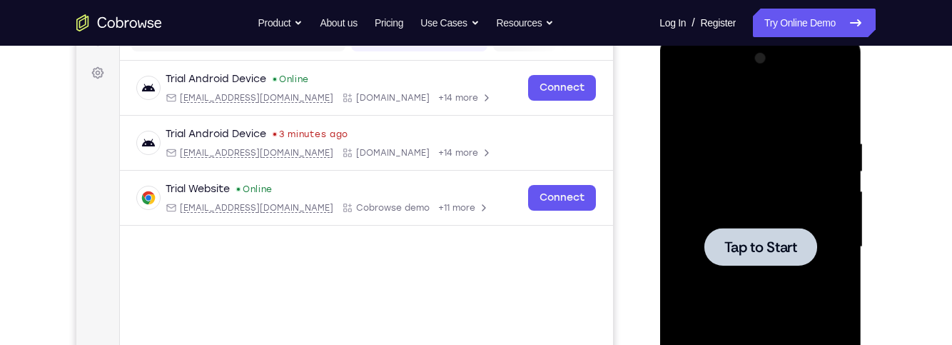
click at [806, 262] on div at bounding box center [760, 247] width 113 height 38
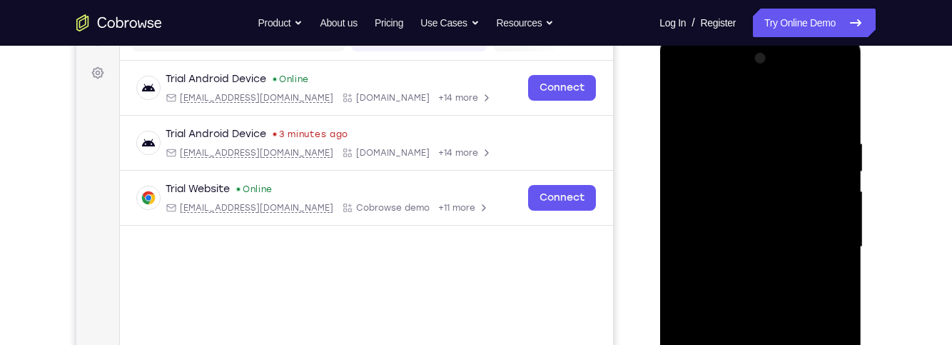
scroll to position [243, 0]
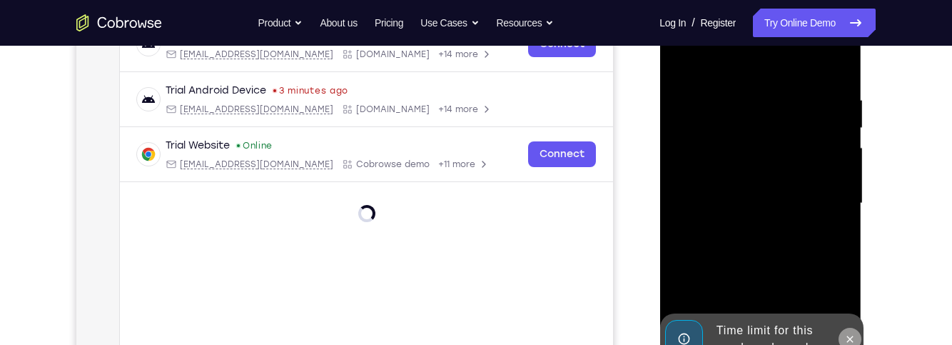
click at [855, 333] on button at bounding box center [849, 339] width 23 height 23
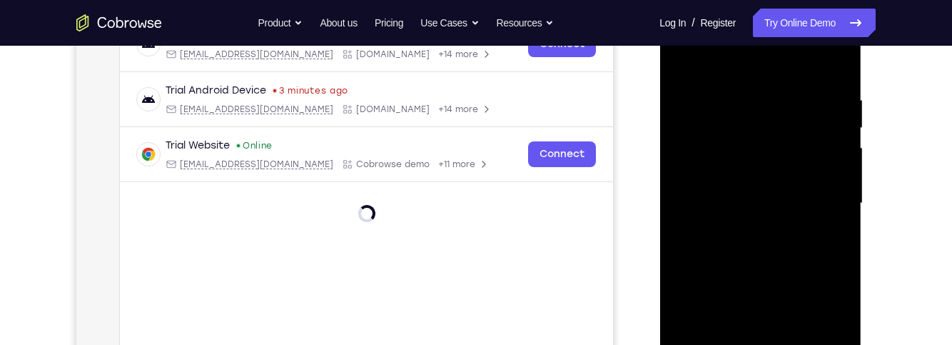
click at [763, 344] on div at bounding box center [760, 204] width 180 height 400
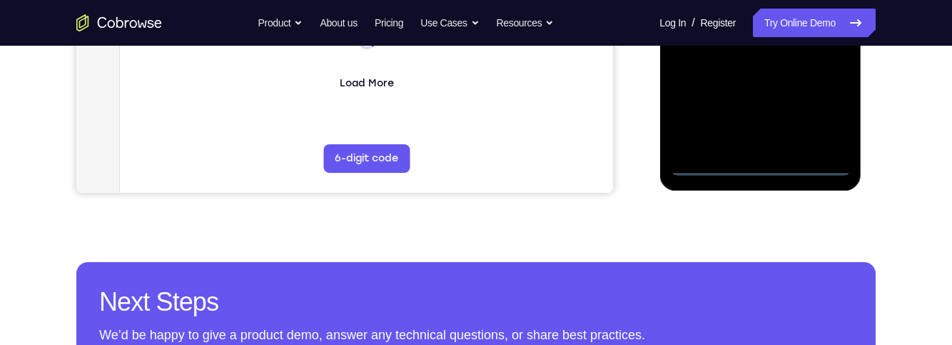
scroll to position [468, 0]
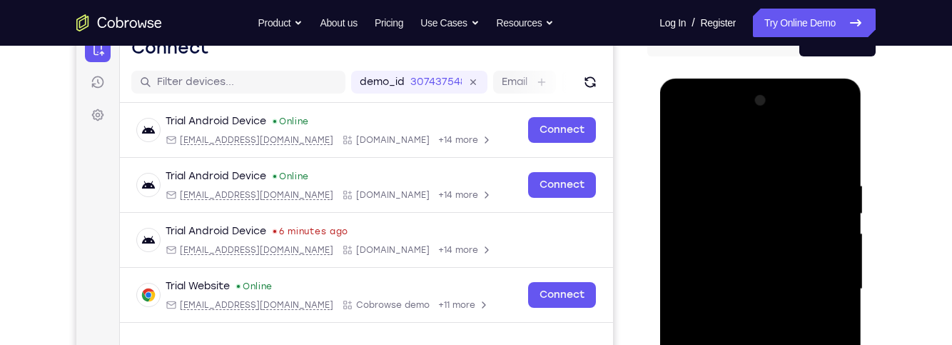
scroll to position [151, 0]
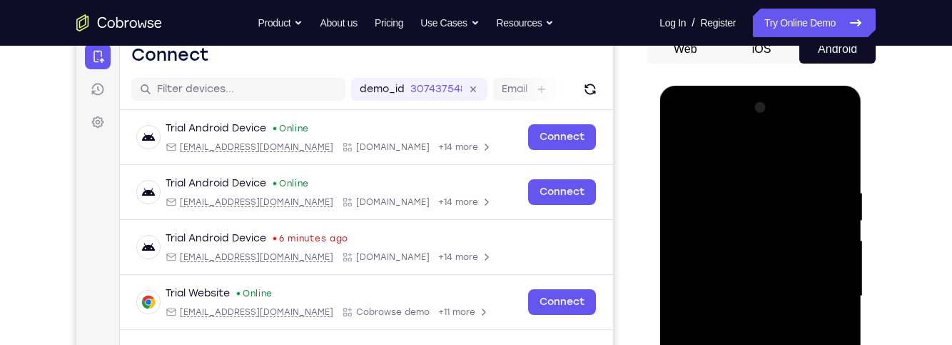
click at [779, 157] on div at bounding box center [760, 296] width 180 height 400
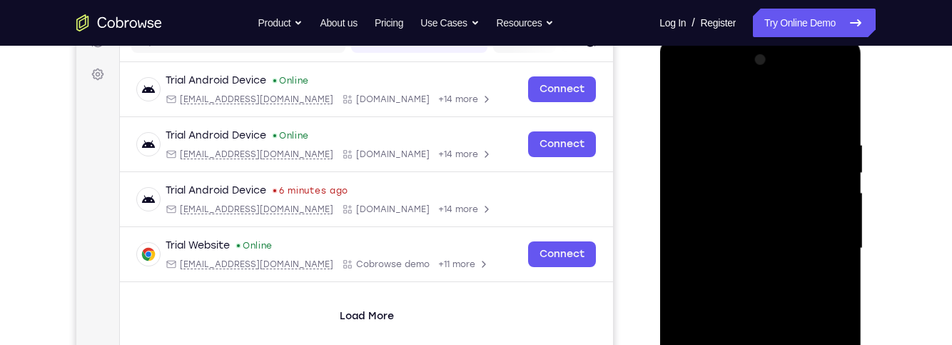
scroll to position [203, 0]
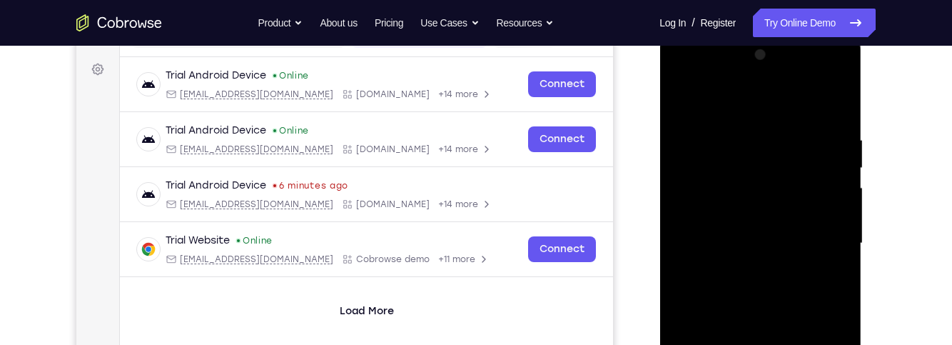
click at [784, 168] on div at bounding box center [760, 244] width 180 height 400
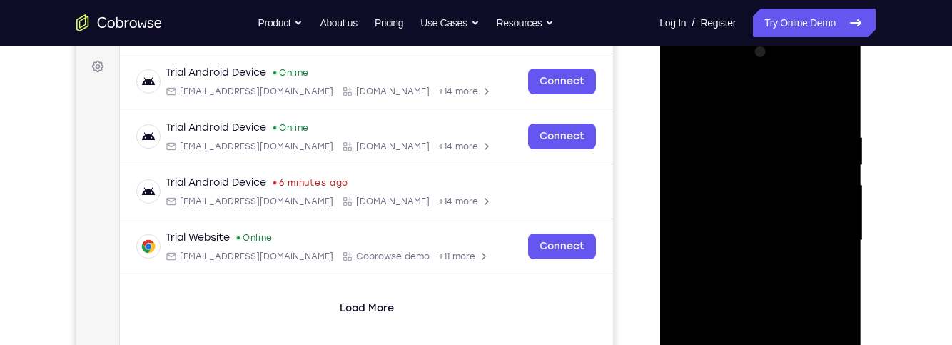
click at [819, 192] on div at bounding box center [760, 241] width 180 height 400
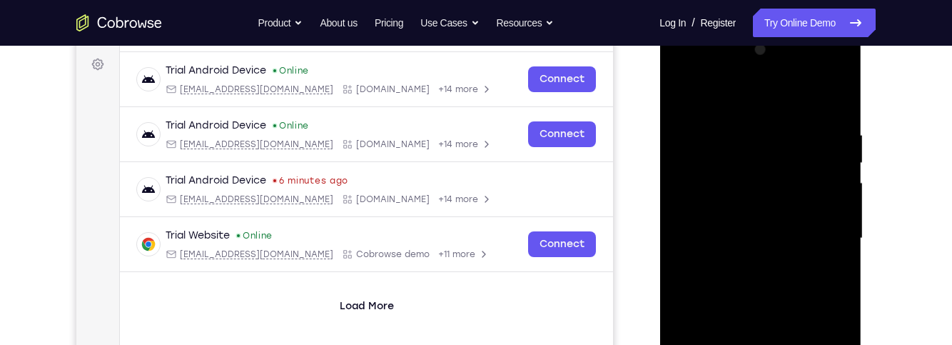
scroll to position [136, 0]
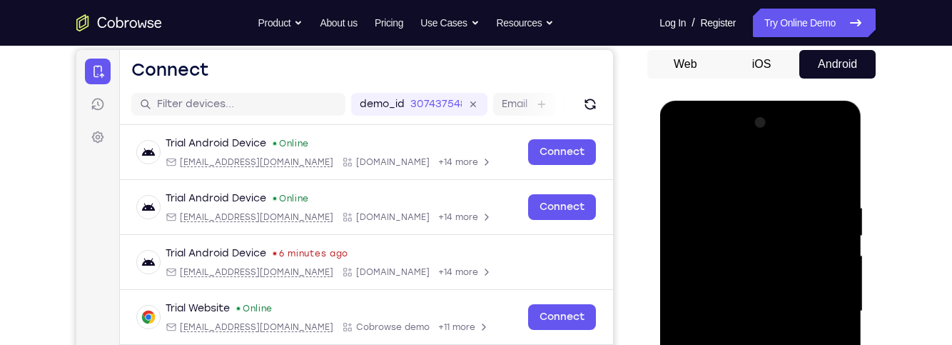
click at [684, 151] on div at bounding box center [760, 311] width 180 height 400
click at [708, 233] on div at bounding box center [760, 311] width 180 height 400
click at [823, 253] on div at bounding box center [760, 311] width 180 height 400
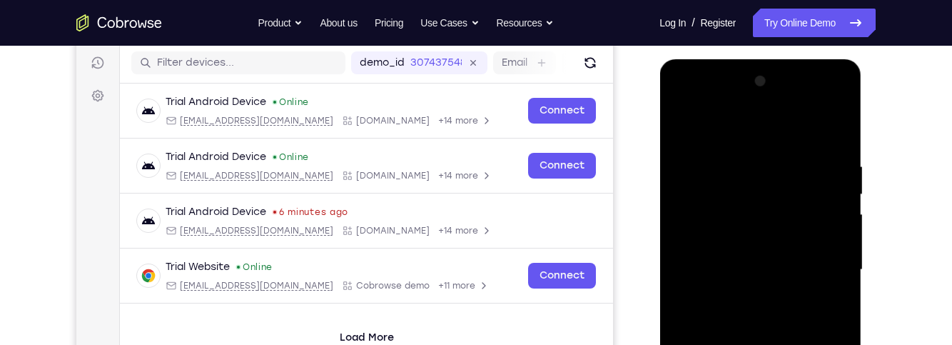
scroll to position [201, 0]
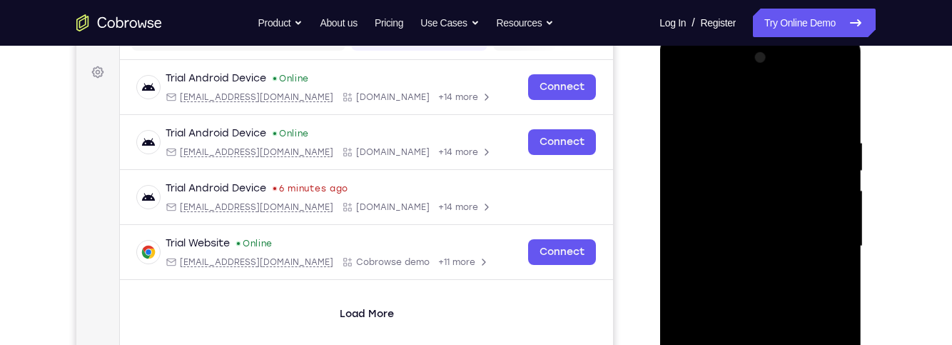
click at [746, 273] on div at bounding box center [760, 246] width 180 height 400
click at [774, 230] on div at bounding box center [760, 246] width 180 height 400
click at [764, 218] on div at bounding box center [760, 246] width 180 height 400
click at [802, 250] on div at bounding box center [760, 246] width 180 height 400
click at [829, 290] on div at bounding box center [760, 246] width 180 height 400
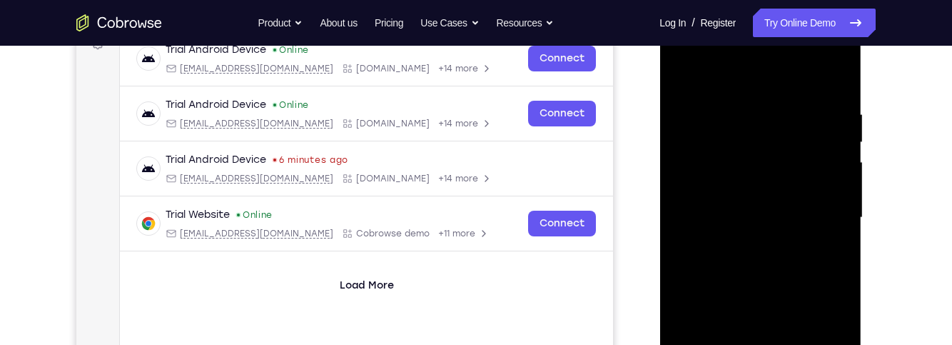
click at [826, 255] on div at bounding box center [760, 218] width 180 height 400
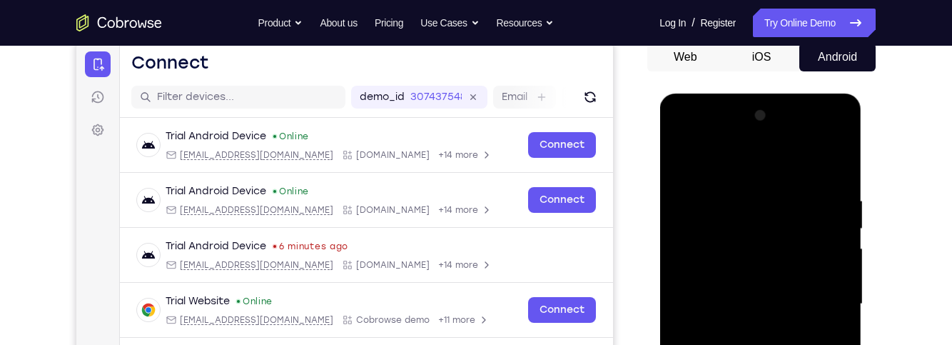
scroll to position [141, 0]
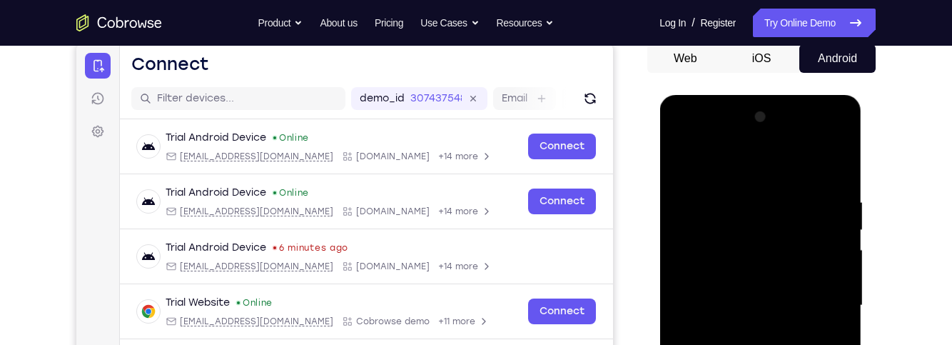
click at [831, 160] on div at bounding box center [760, 306] width 180 height 400
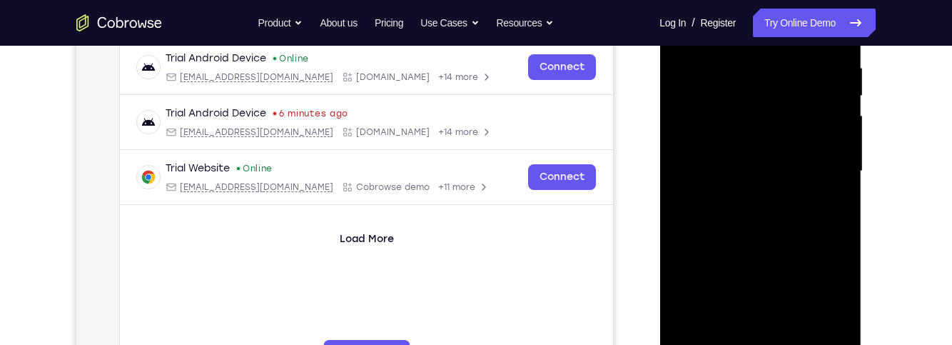
scroll to position [276, 0]
click at [831, 209] on div at bounding box center [760, 171] width 180 height 400
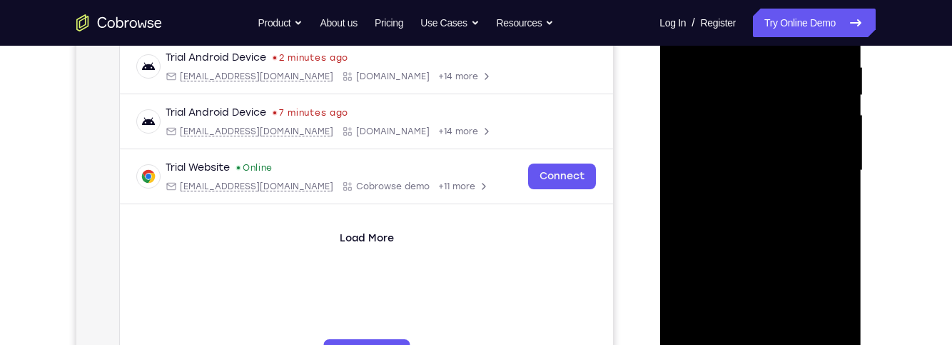
click at [809, 211] on div at bounding box center [760, 171] width 180 height 400
click at [802, 278] on div at bounding box center [760, 171] width 180 height 400
click at [804, 243] on div at bounding box center [760, 171] width 180 height 400
click at [803, 241] on div at bounding box center [760, 171] width 180 height 400
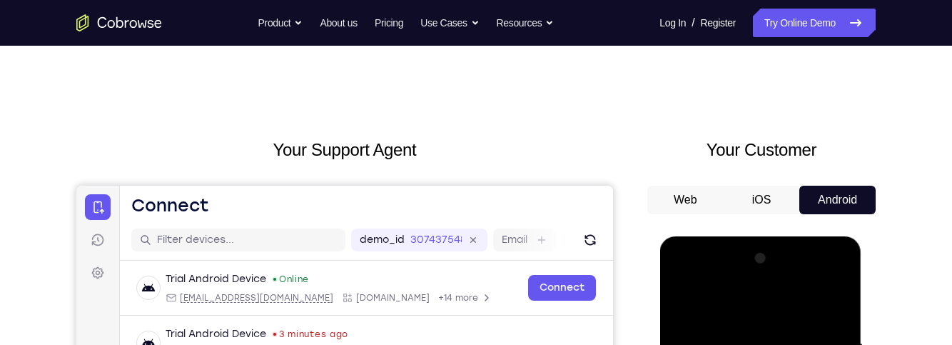
scroll to position [305, 0]
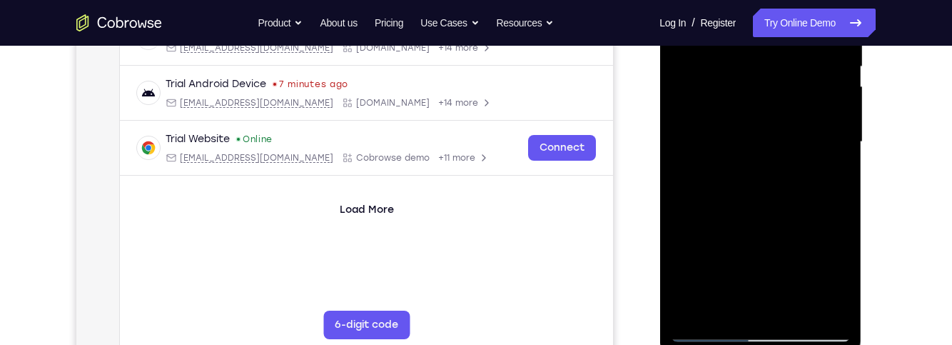
click at [839, 306] on div at bounding box center [760, 142] width 180 height 400
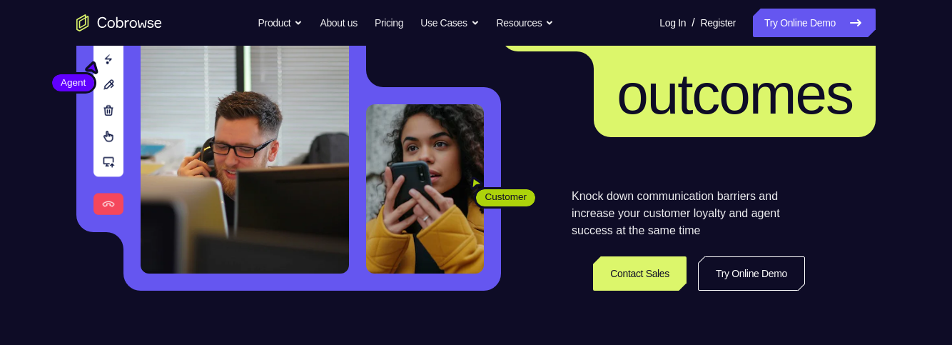
scroll to position [195, 0]
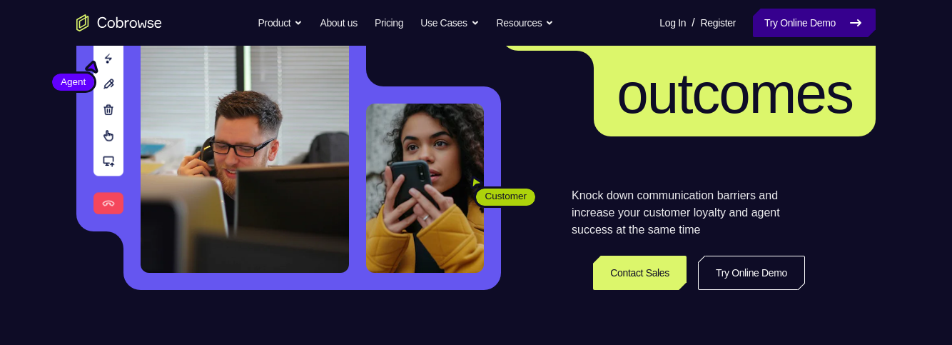
click at [800, 21] on link "Try Online Demo" at bounding box center [814, 23] width 123 height 29
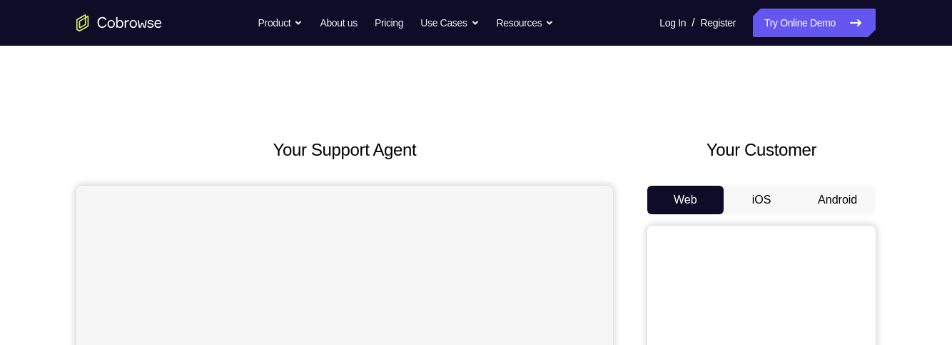
click at [843, 201] on button "Android" at bounding box center [837, 200] width 76 height 29
